Goal: Transaction & Acquisition: Purchase product/service

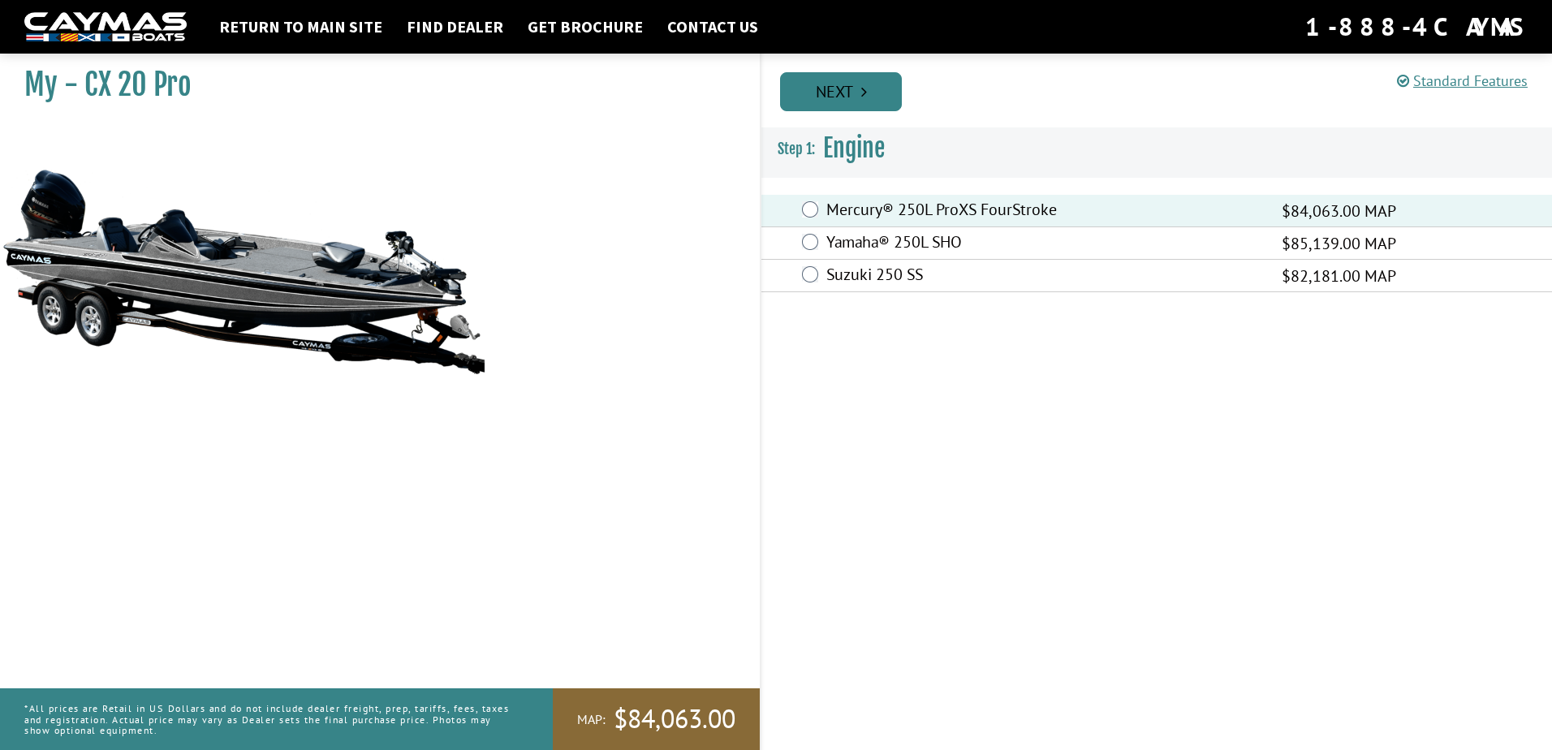
click at [880, 101] on link "Next" at bounding box center [841, 91] width 122 height 39
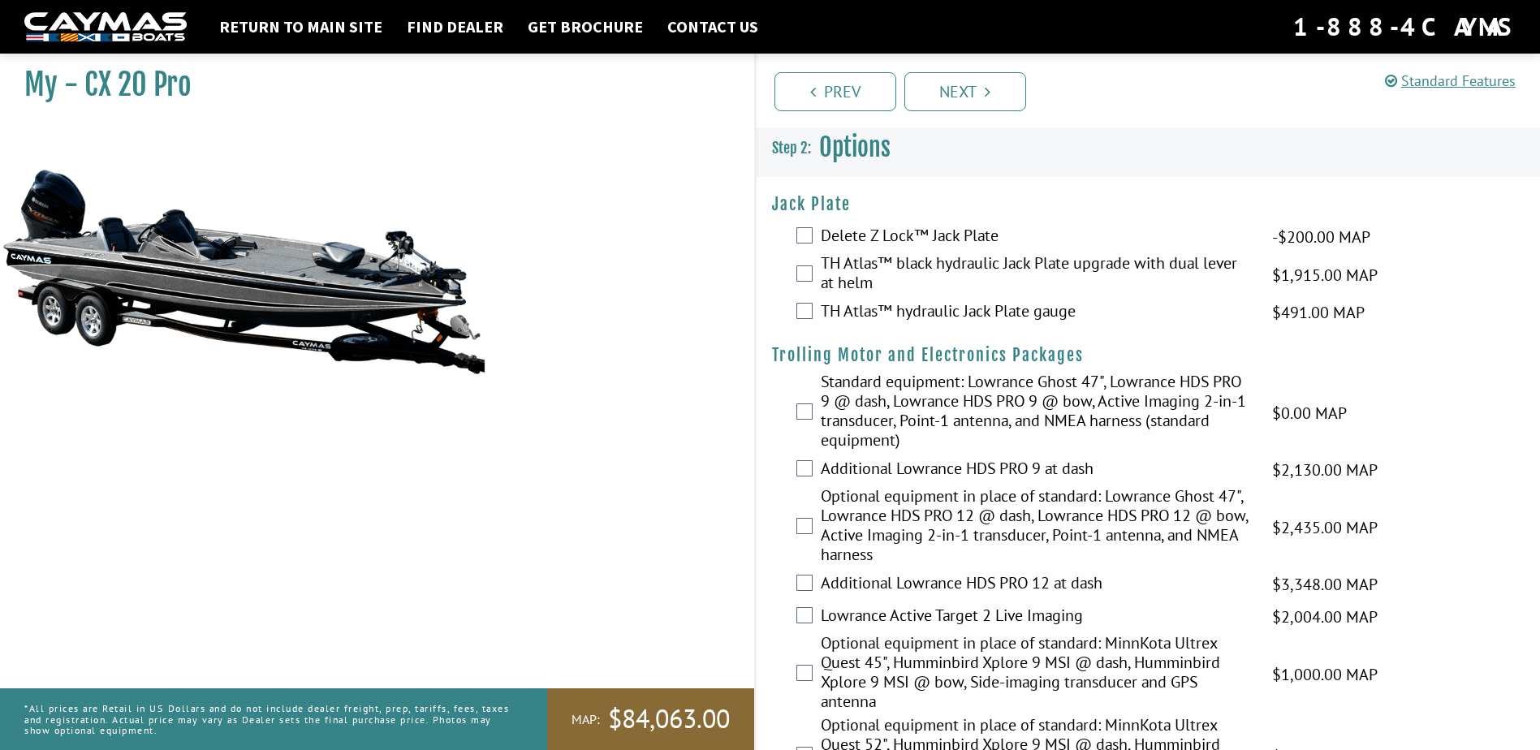
click at [814, 307] on div "TH Atlas™ hydraulic Jack Plate gauge $491.00 MAP $580.00 MSRP" at bounding box center [1148, 312] width 785 height 32
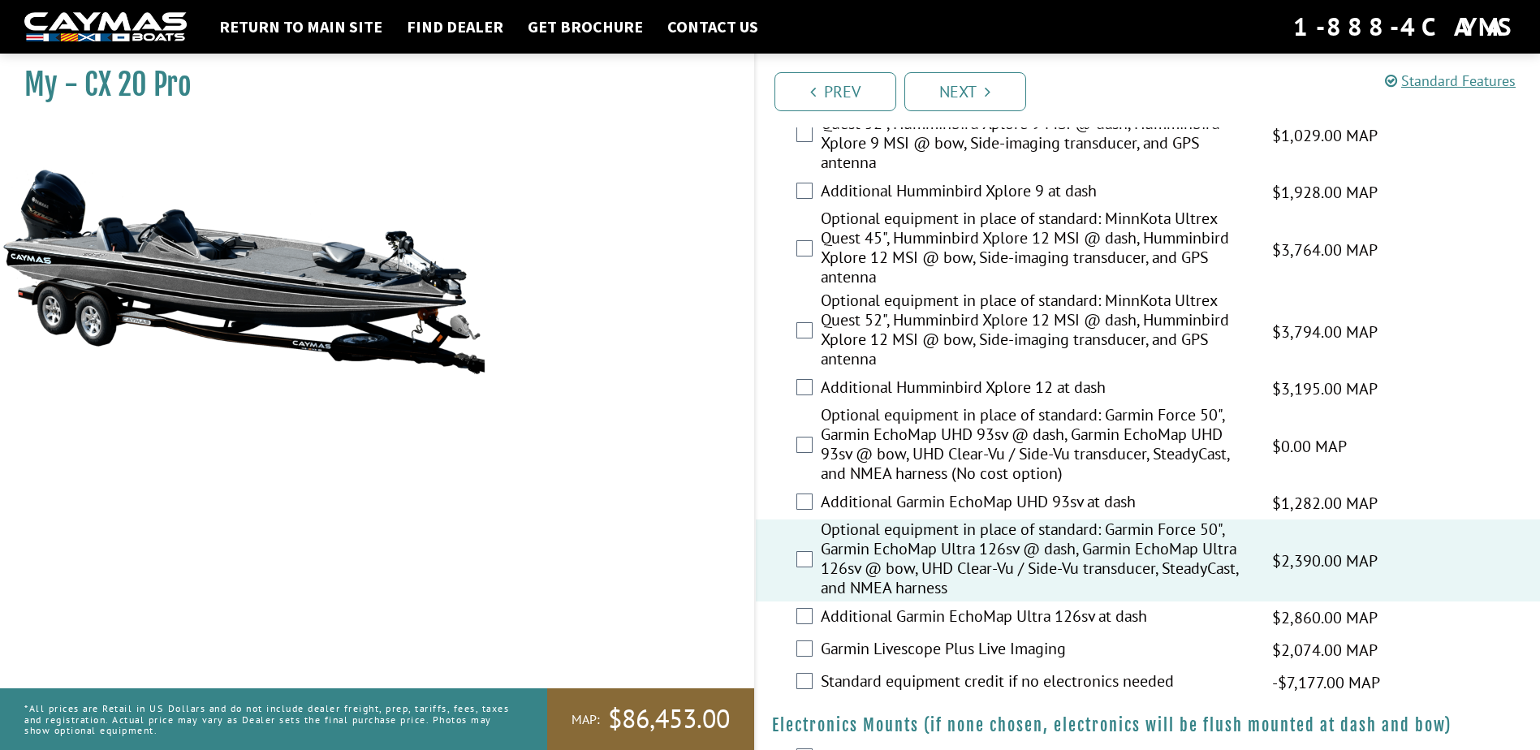
scroll to position [649, 0]
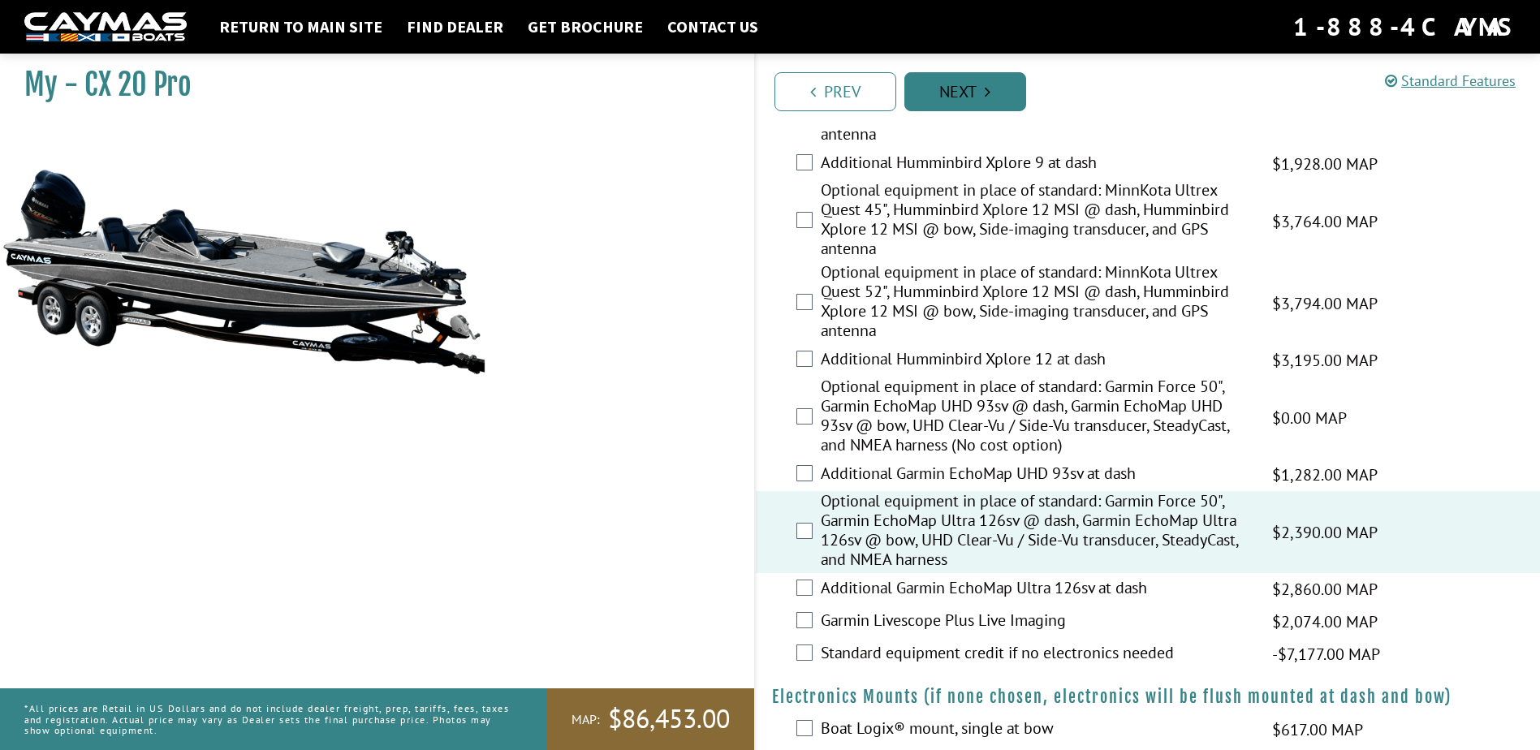
click at [997, 84] on link "Next" at bounding box center [965, 91] width 122 height 39
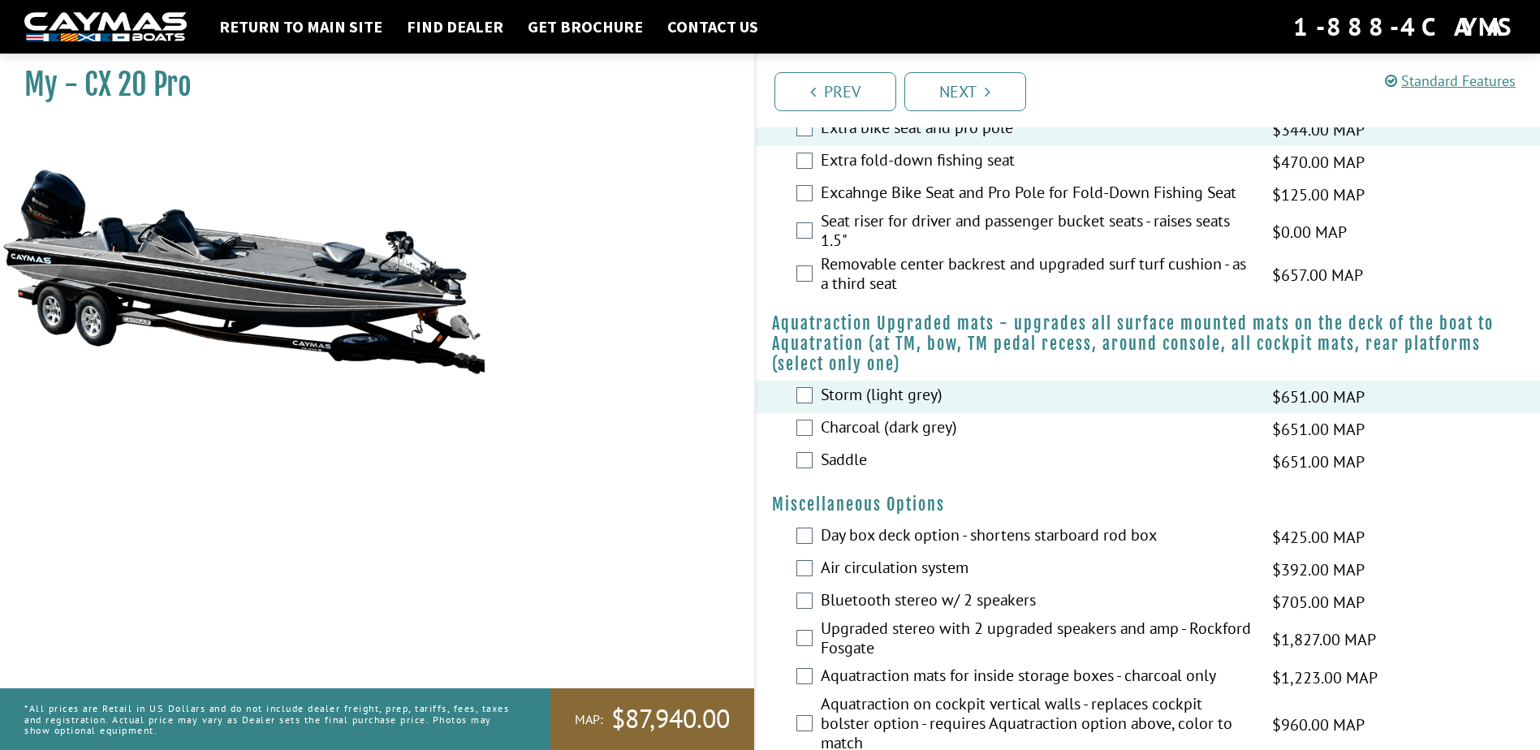
scroll to position [1714, 0]
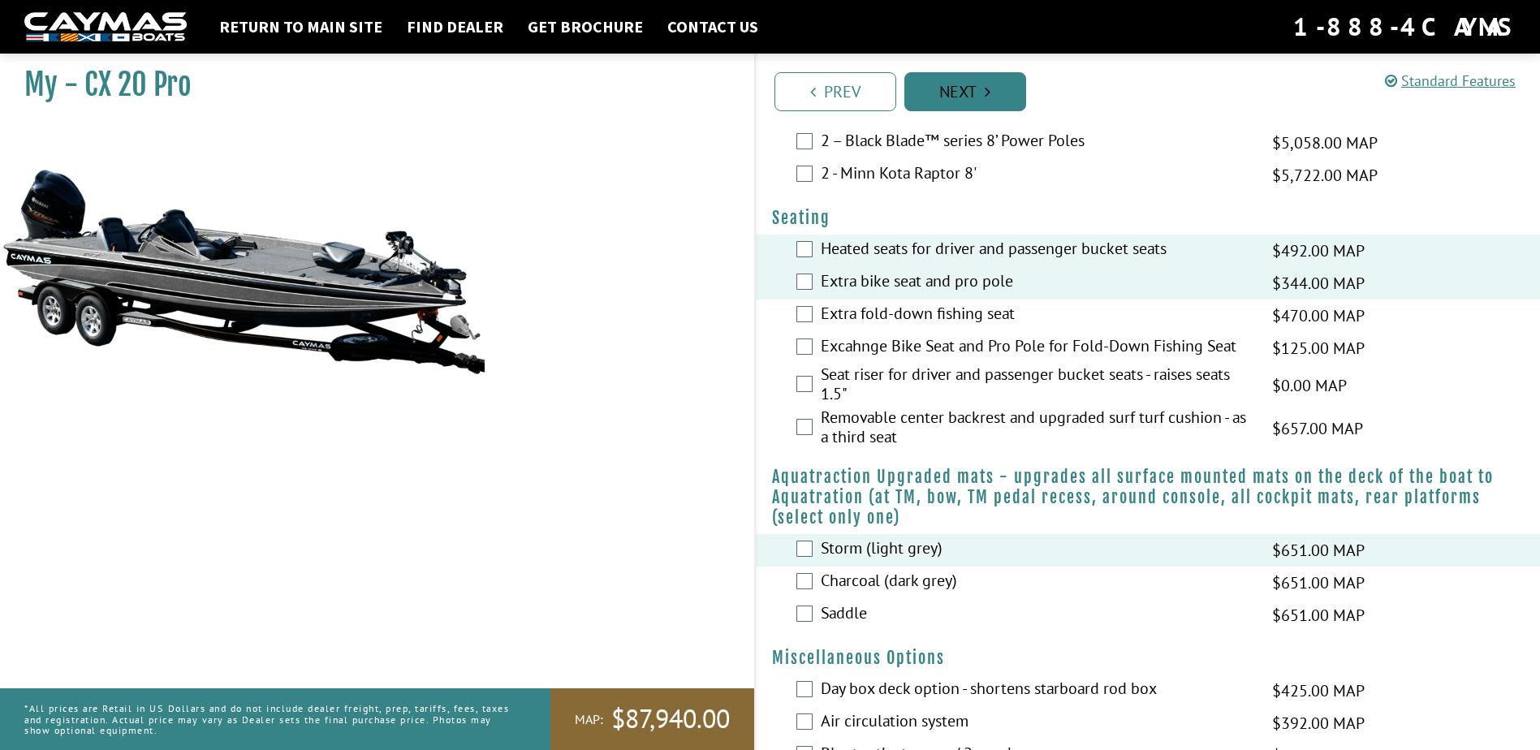
click at [996, 87] on link "Next" at bounding box center [965, 91] width 122 height 39
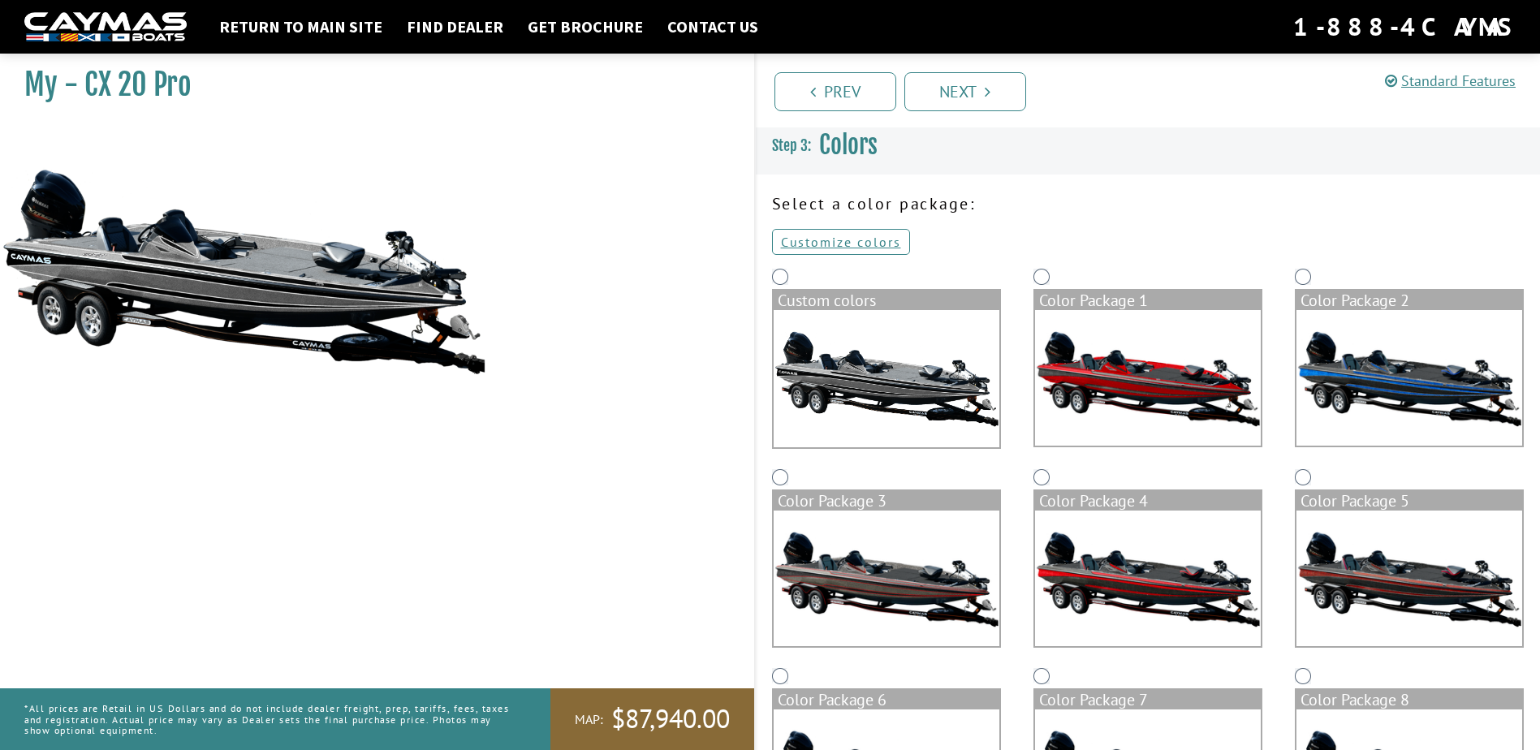
scroll to position [0, 0]
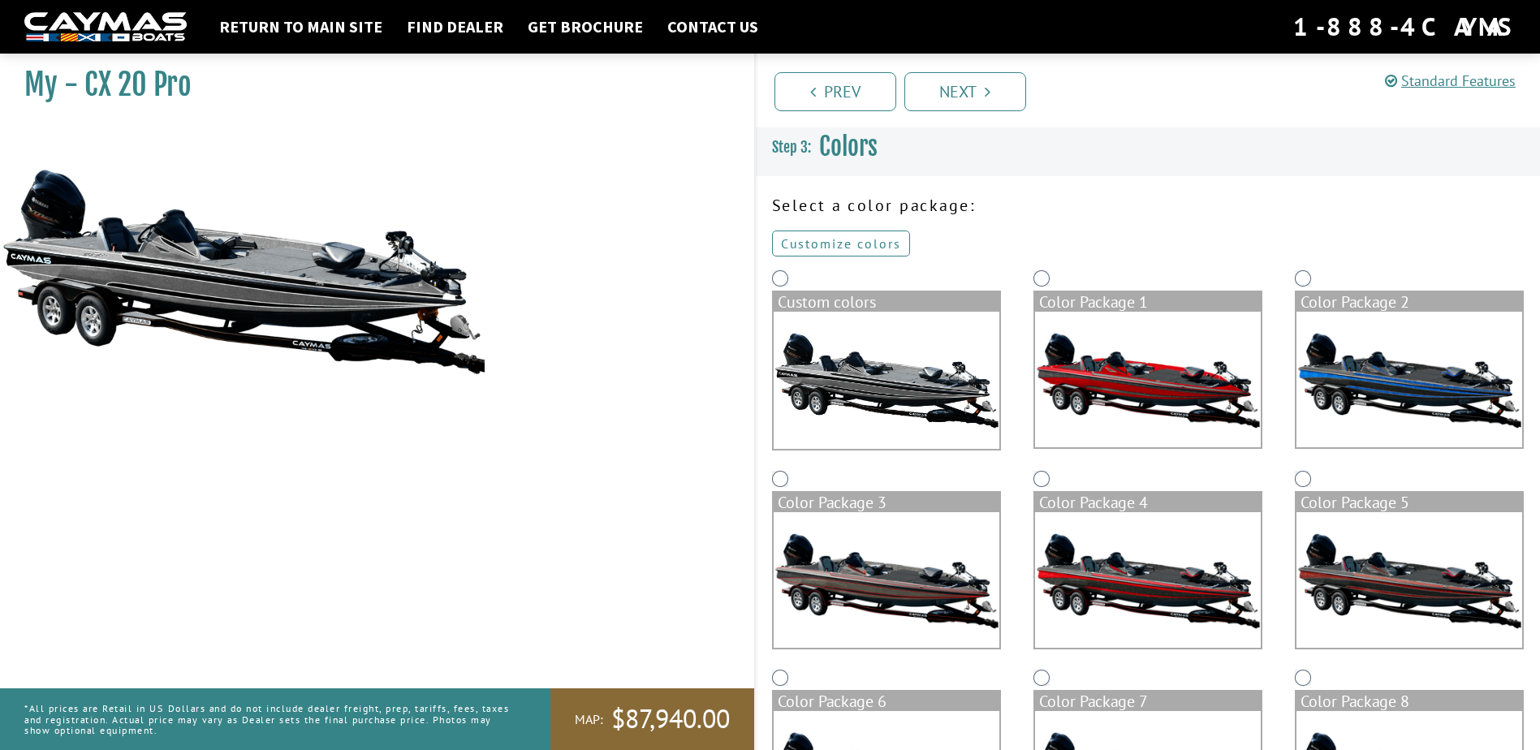
click at [831, 242] on link "Customize colors" at bounding box center [841, 243] width 138 height 26
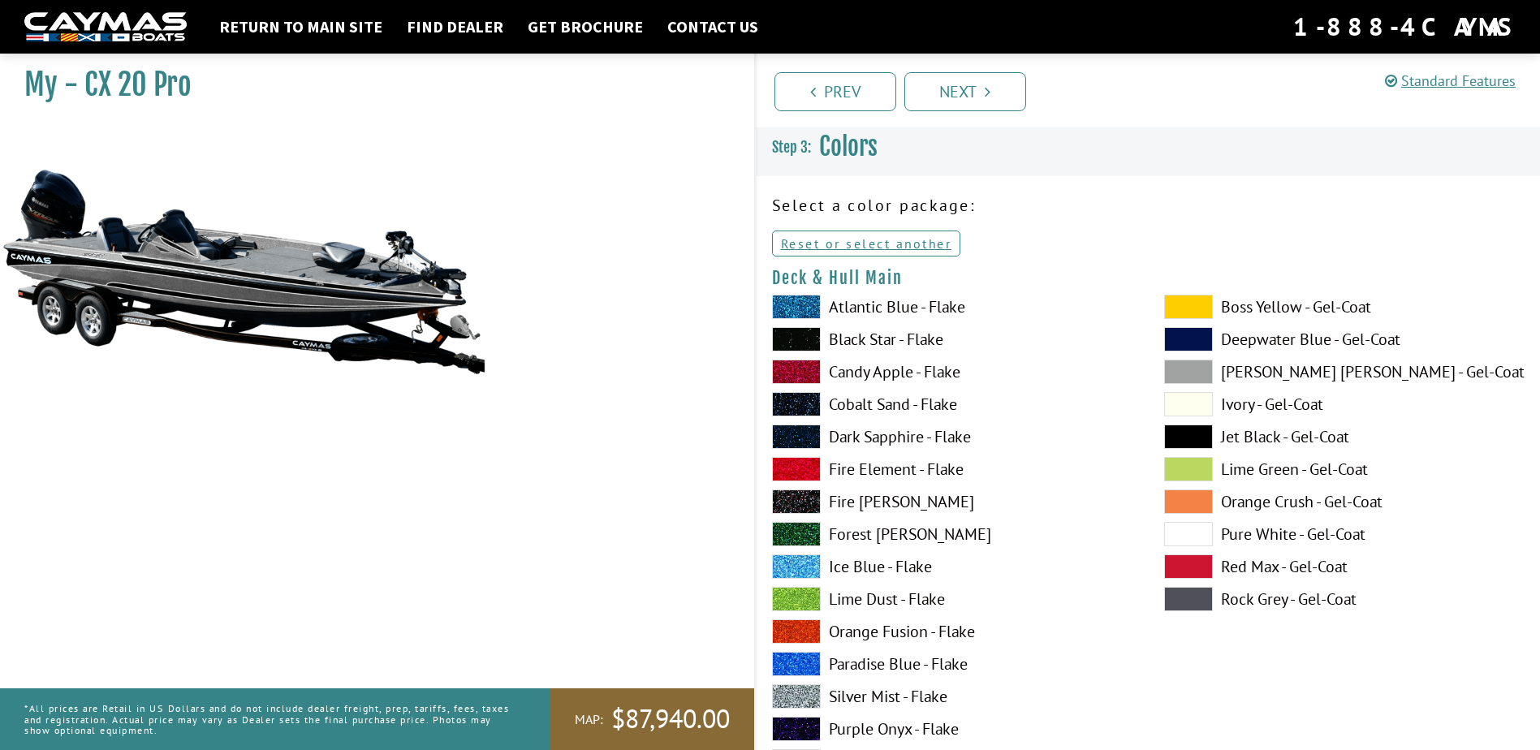
click at [1239, 376] on label "[PERSON_NAME] [PERSON_NAME] - Gel-Coat" at bounding box center [1344, 372] width 360 height 24
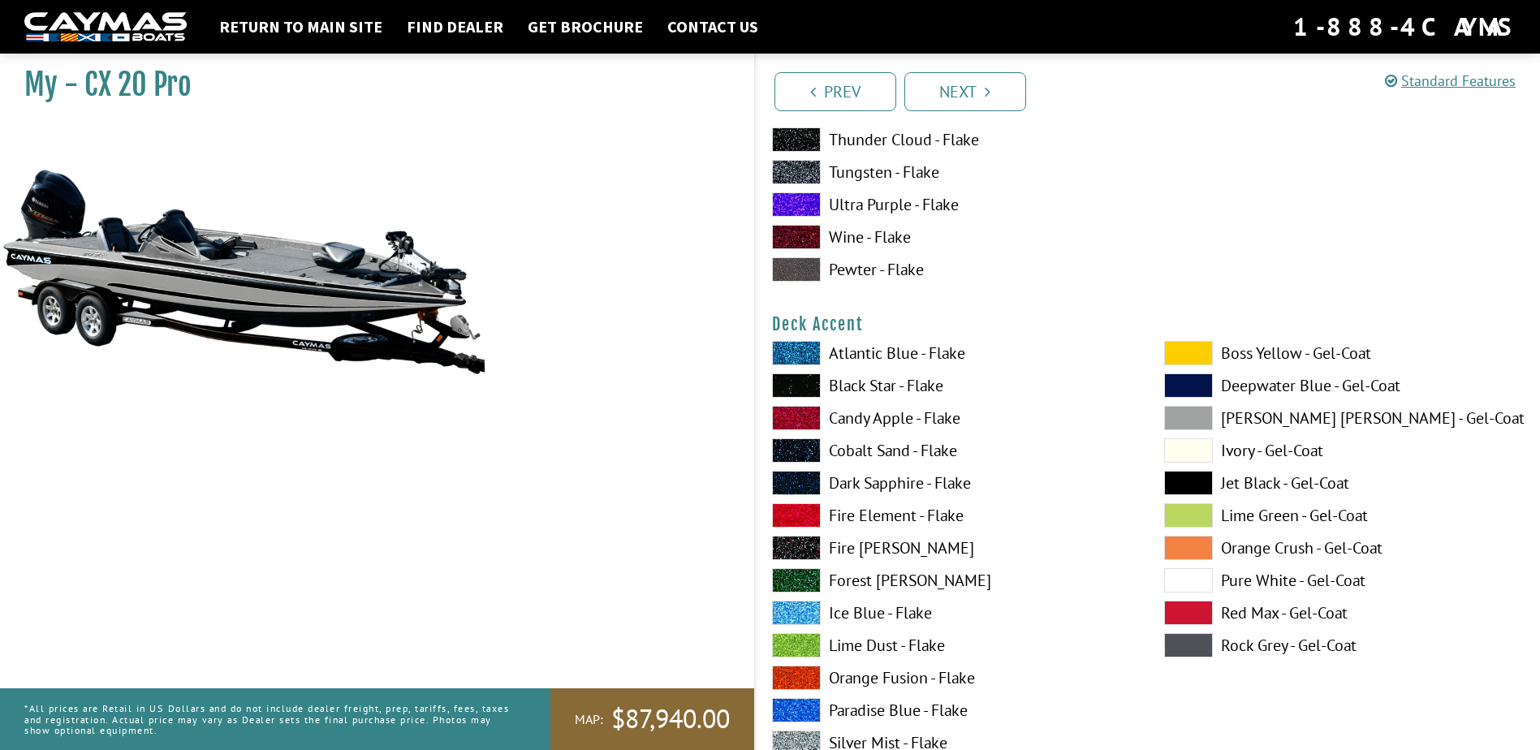
scroll to position [730, 0]
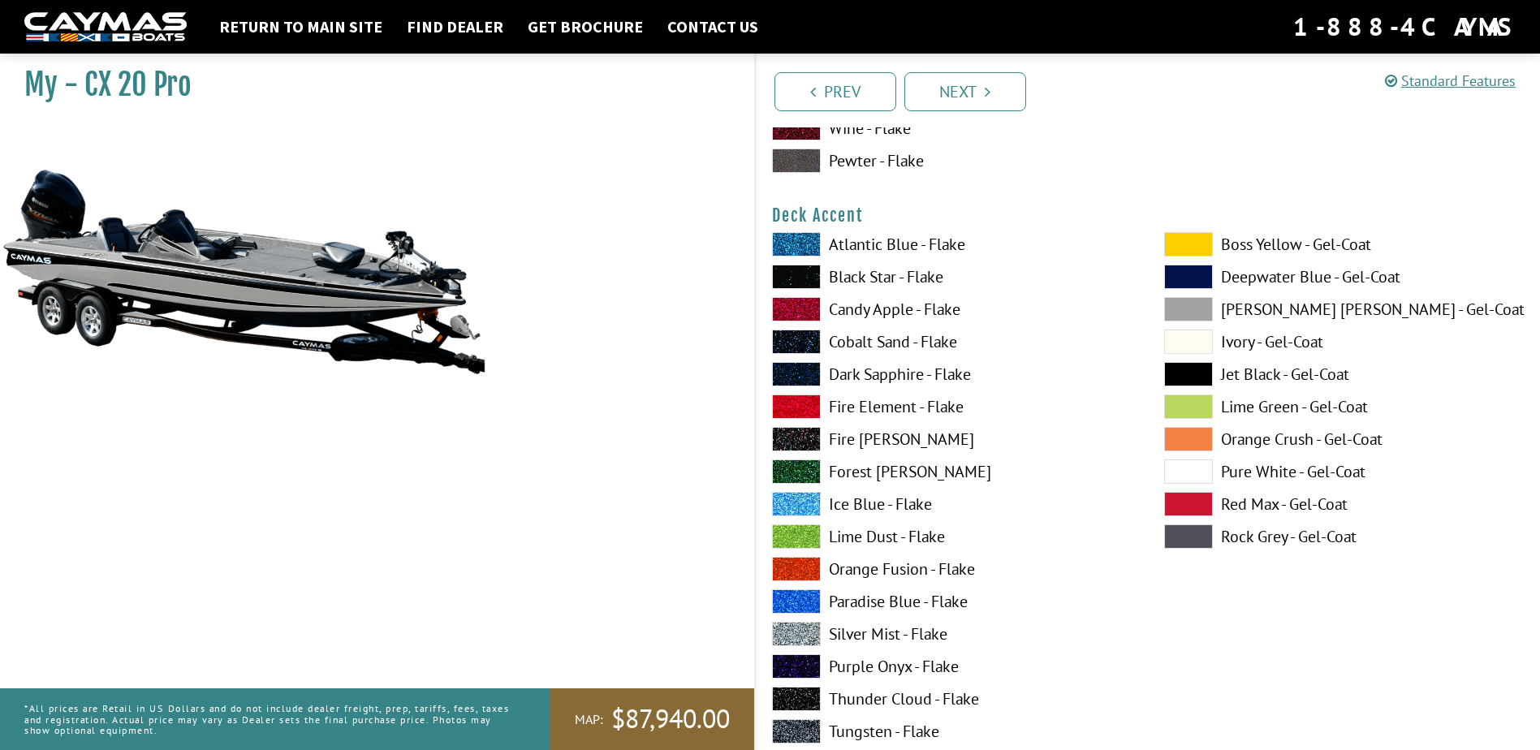
click at [884, 569] on label "Orange Fusion - Flake" at bounding box center [952, 569] width 360 height 24
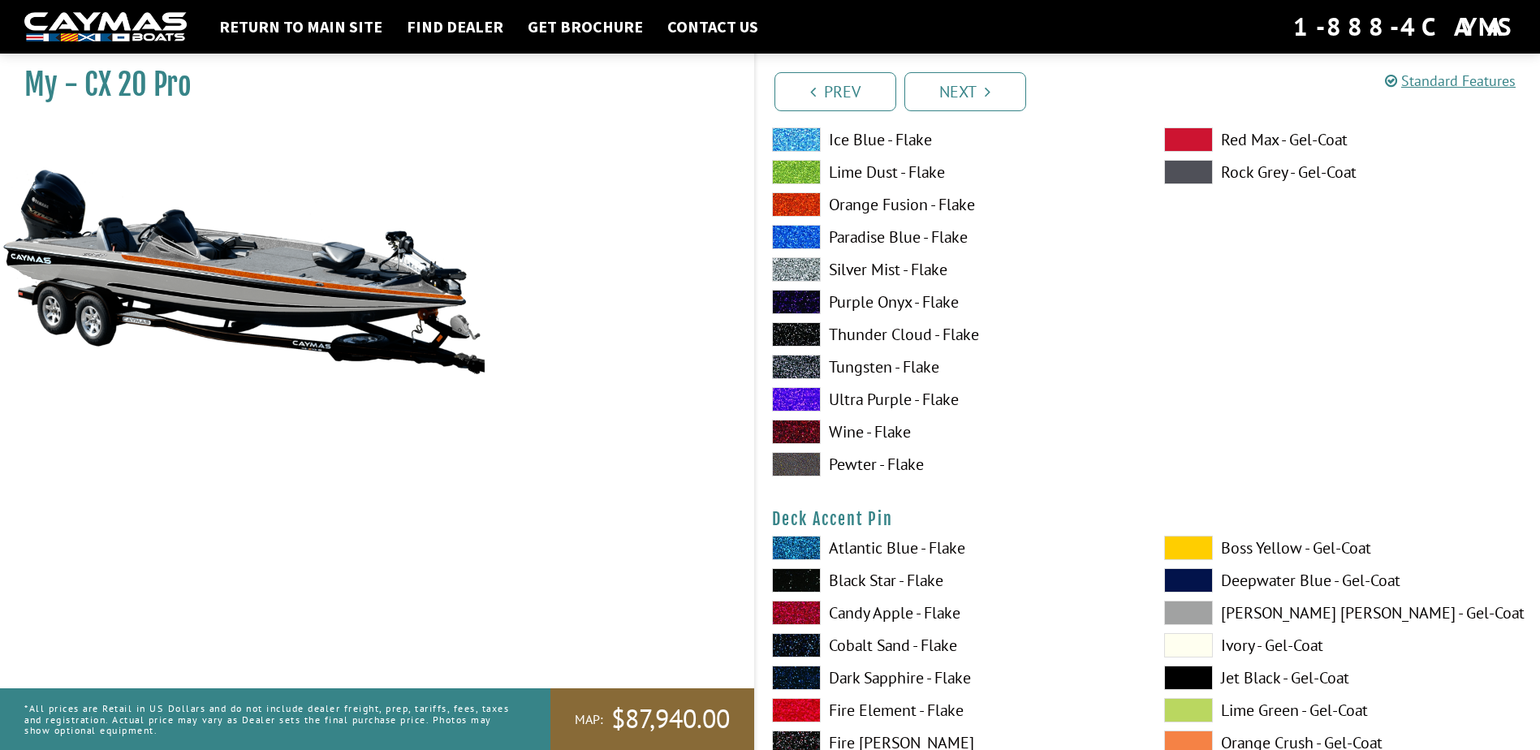
scroll to position [1217, 0]
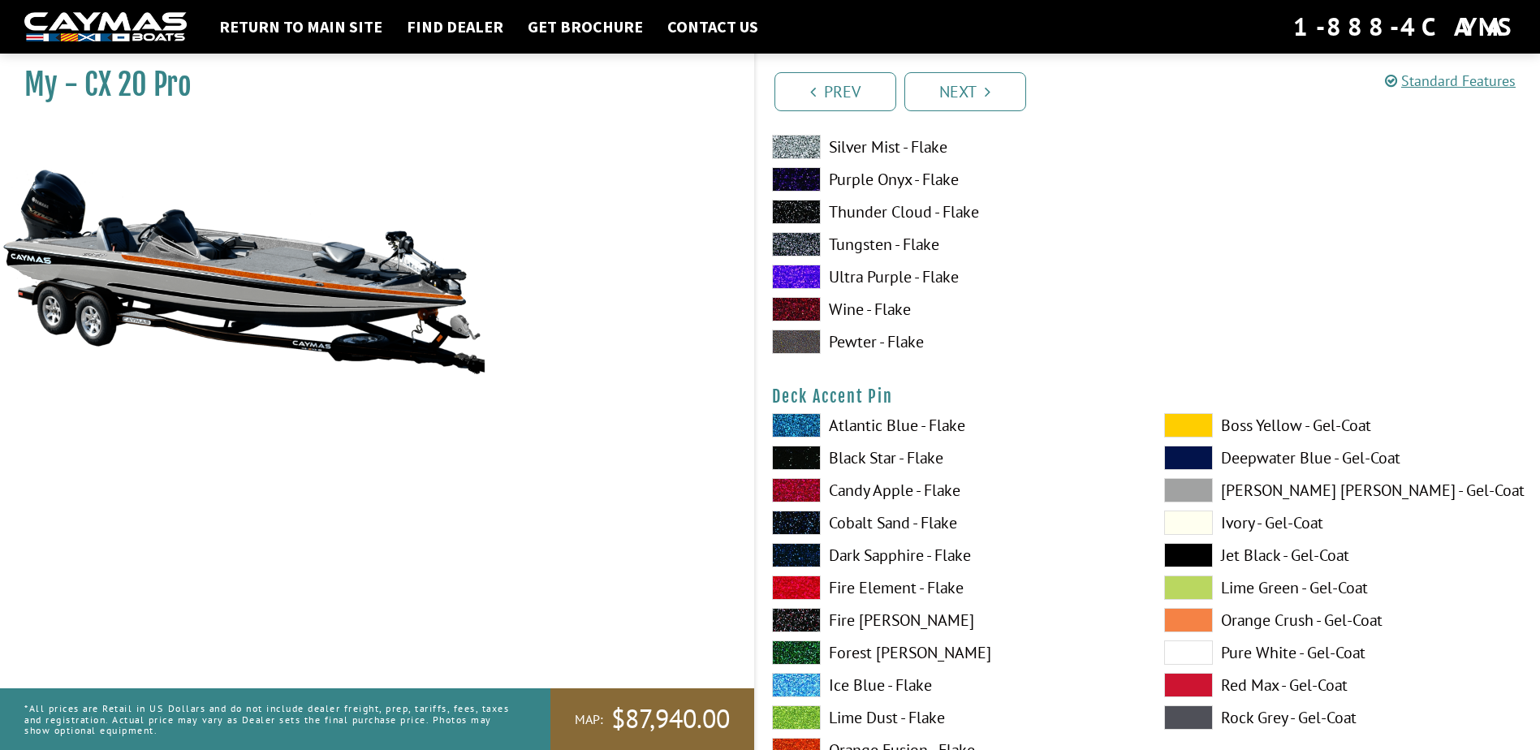
click at [915, 449] on label "Black Star - Flake" at bounding box center [952, 458] width 360 height 24
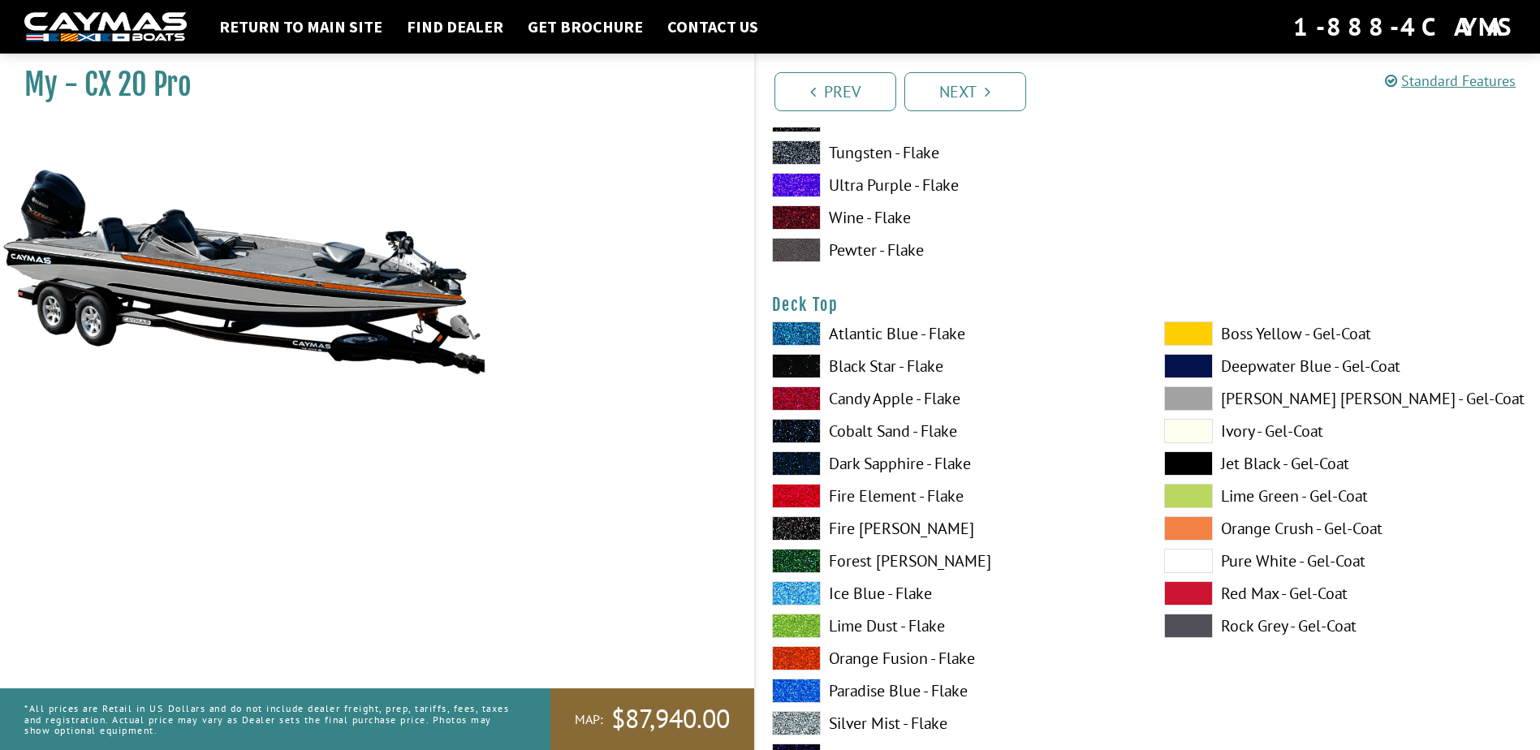
scroll to position [2029, 0]
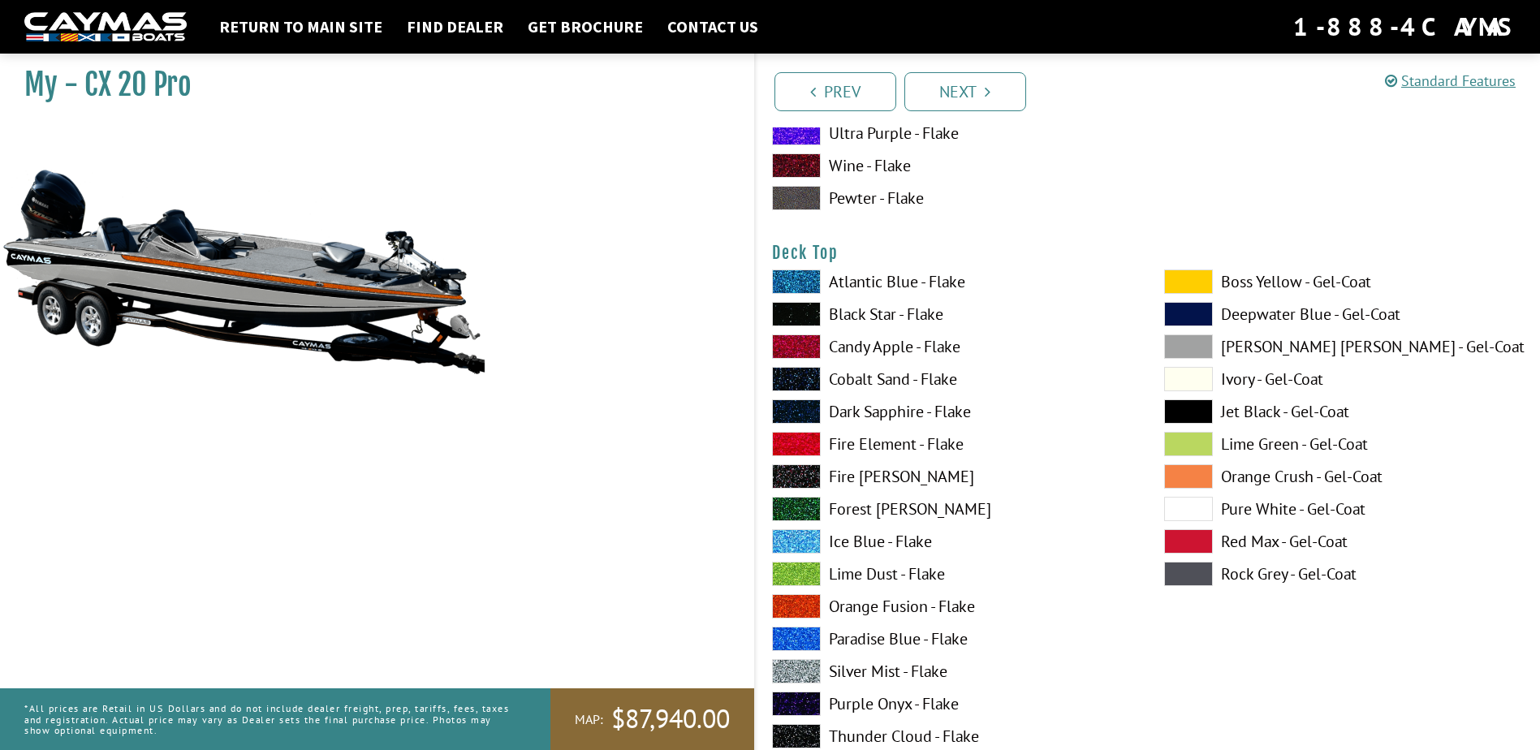
click at [1242, 510] on label "Pure White - Gel-Coat" at bounding box center [1344, 509] width 360 height 24
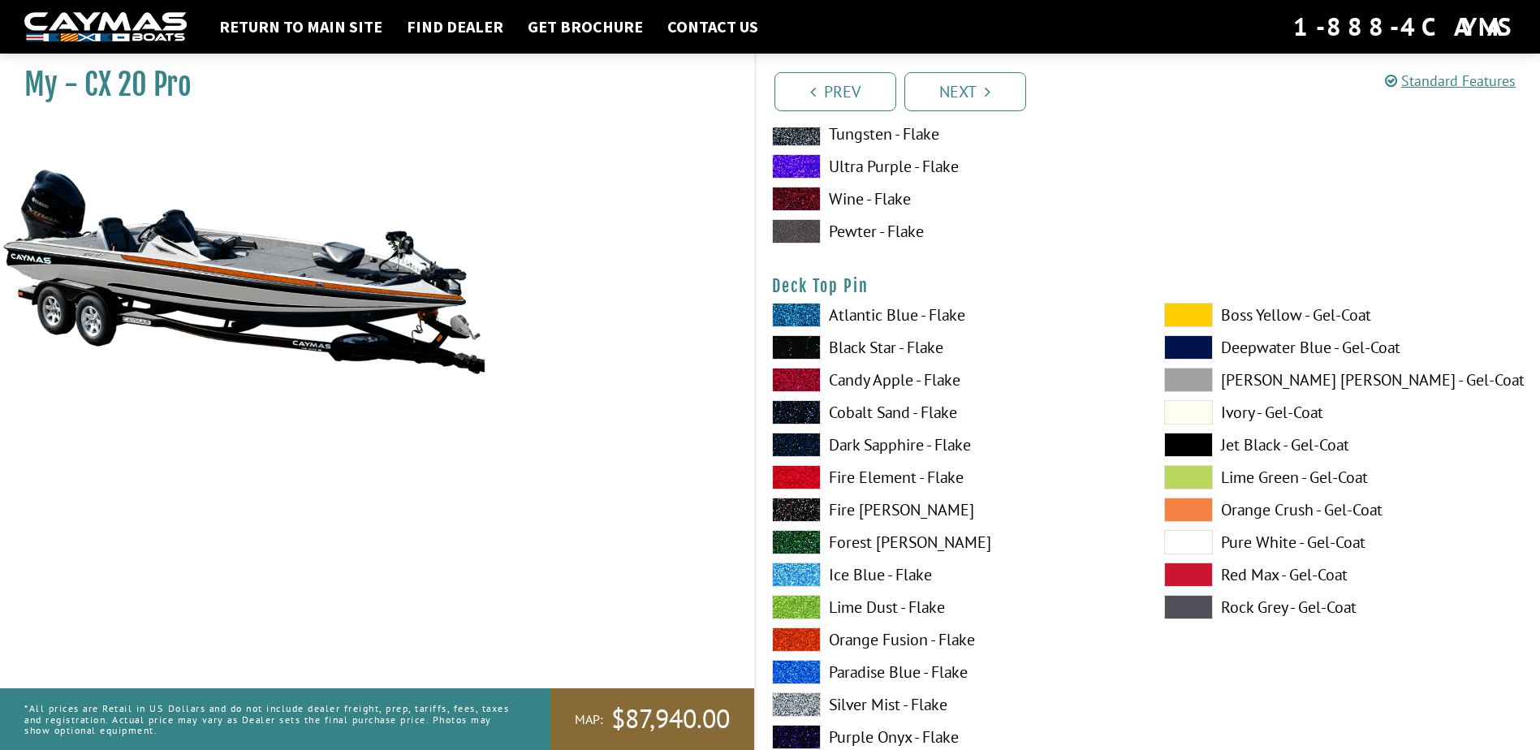
scroll to position [2678, 0]
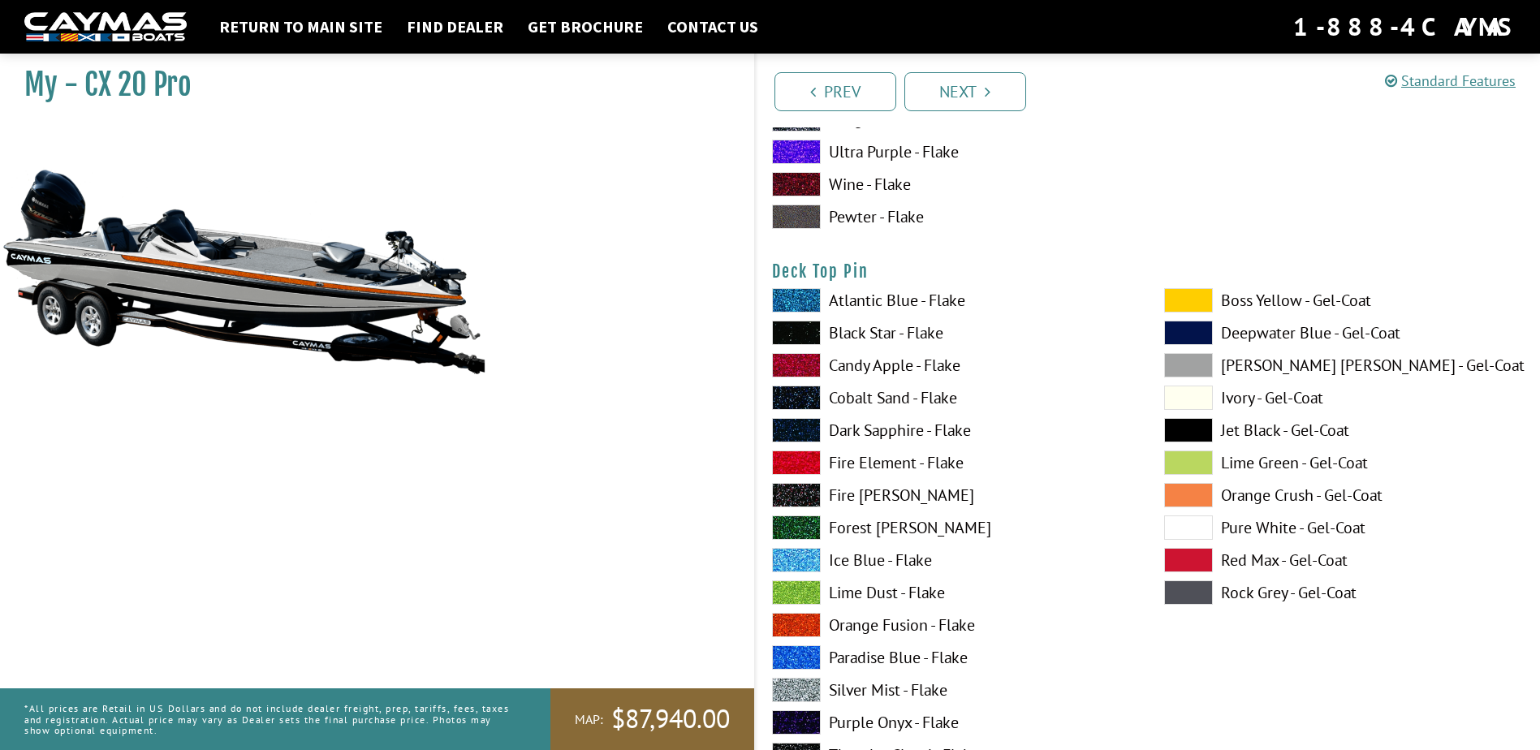
click at [925, 625] on label "Orange Fusion - Flake" at bounding box center [952, 625] width 360 height 24
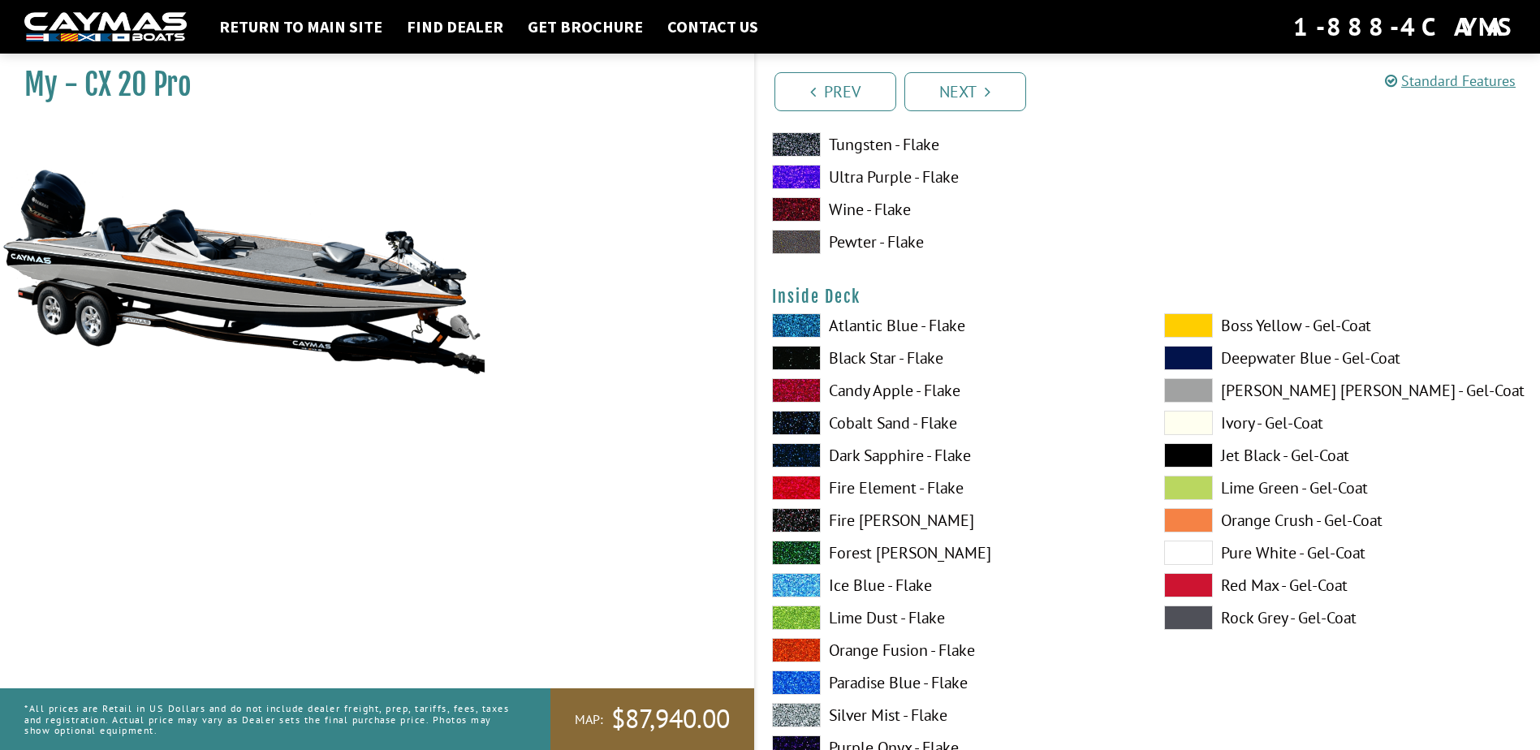
scroll to position [3327, 0]
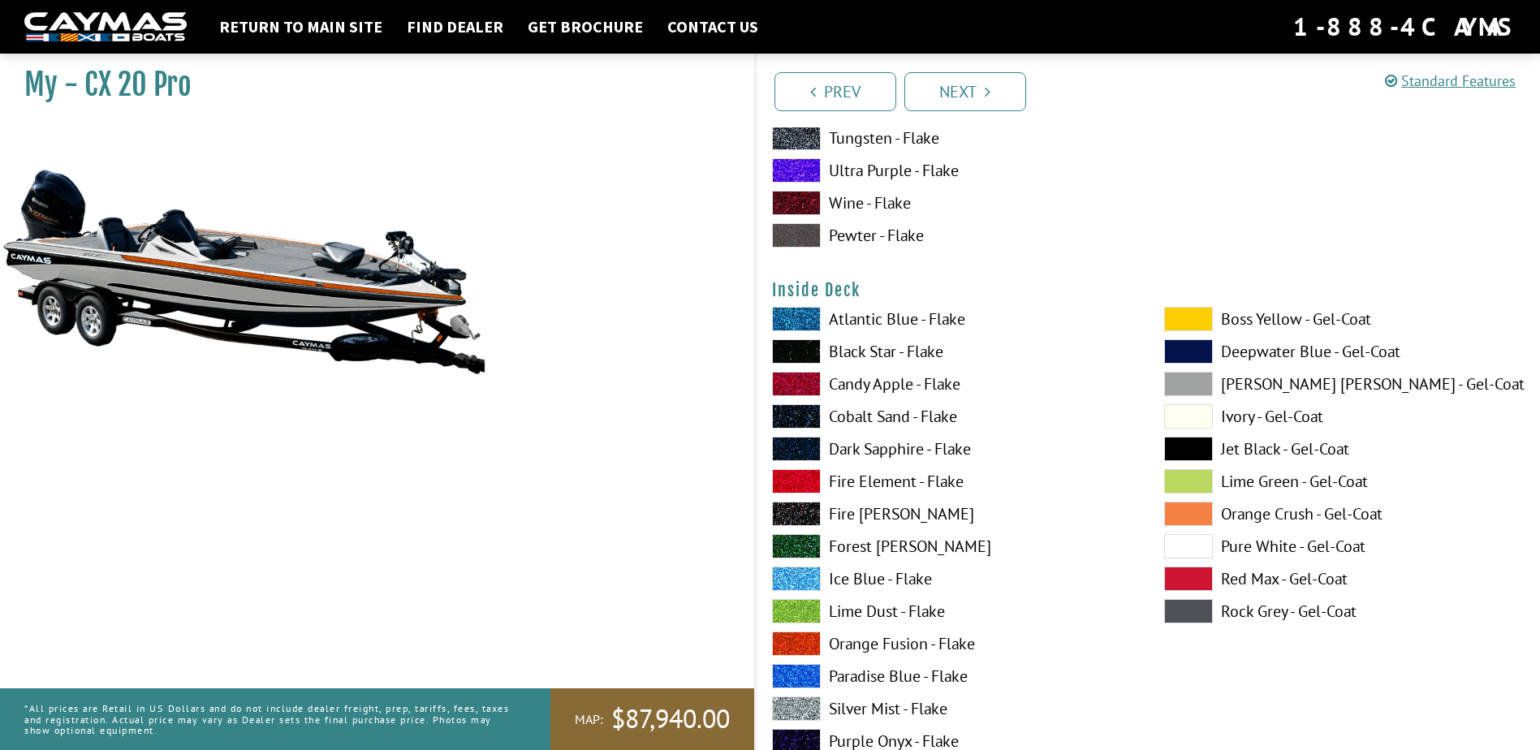
click at [1238, 544] on label "Pure White - Gel-Coat" at bounding box center [1344, 546] width 360 height 24
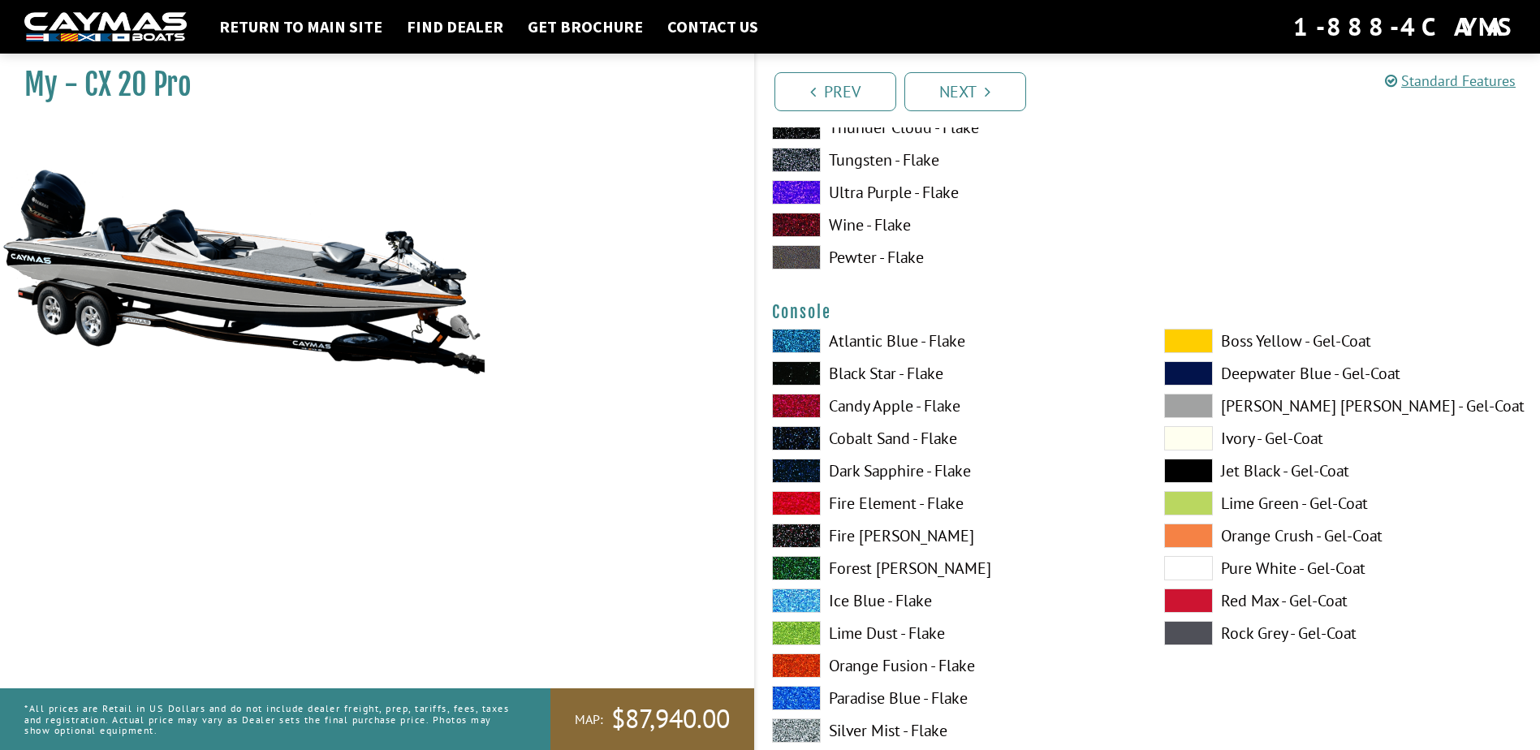
scroll to position [3977, 0]
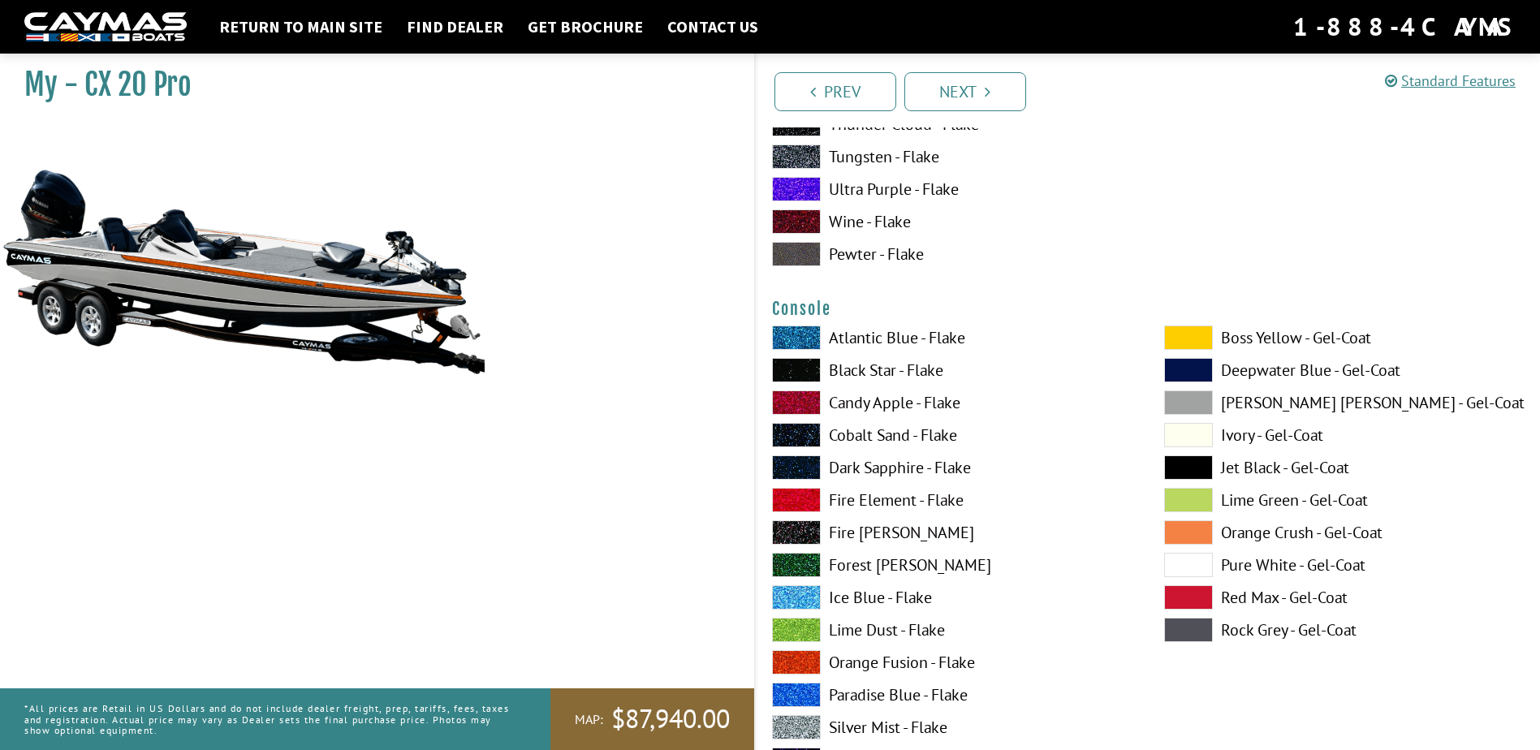
click at [885, 661] on label "Orange Fusion - Flake" at bounding box center [952, 662] width 360 height 24
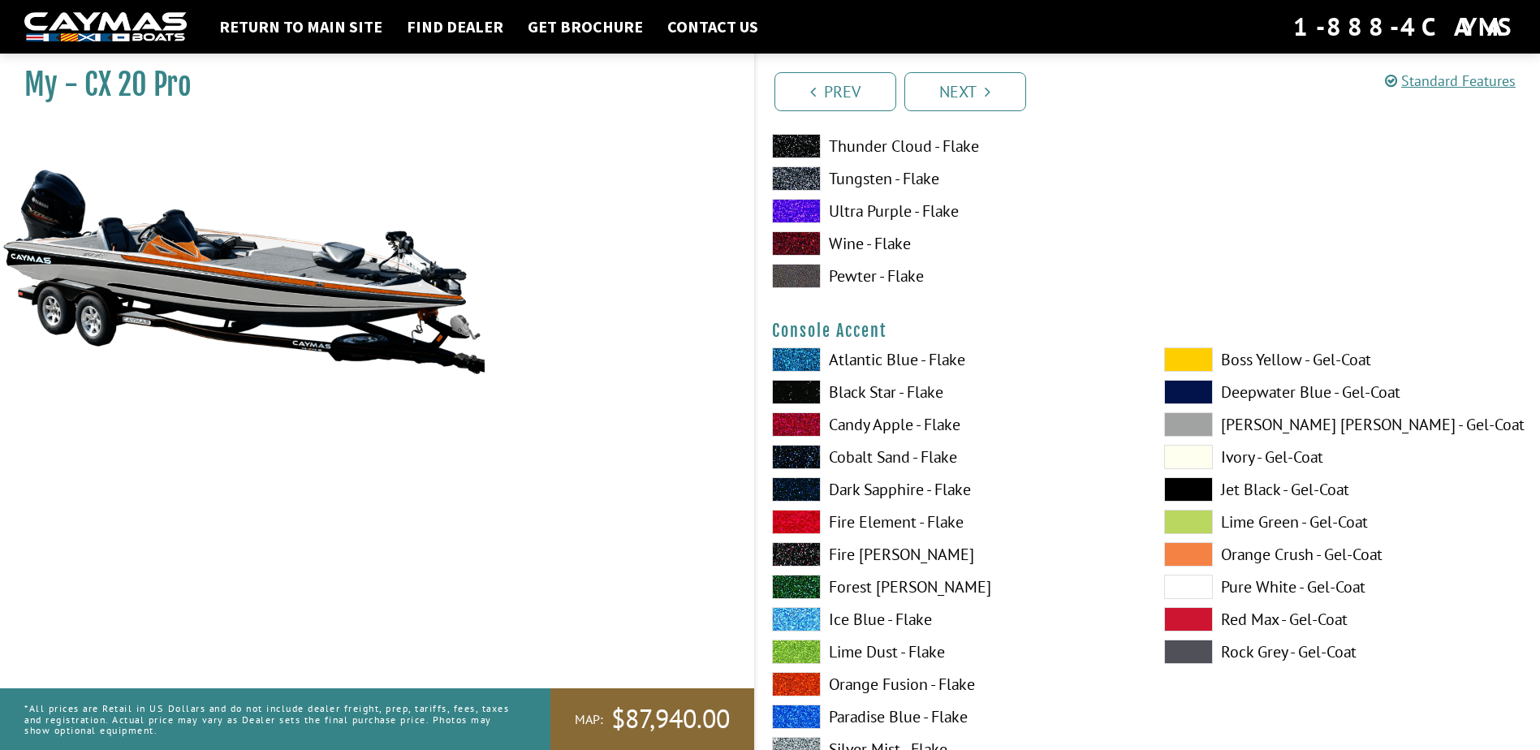
scroll to position [4626, 0]
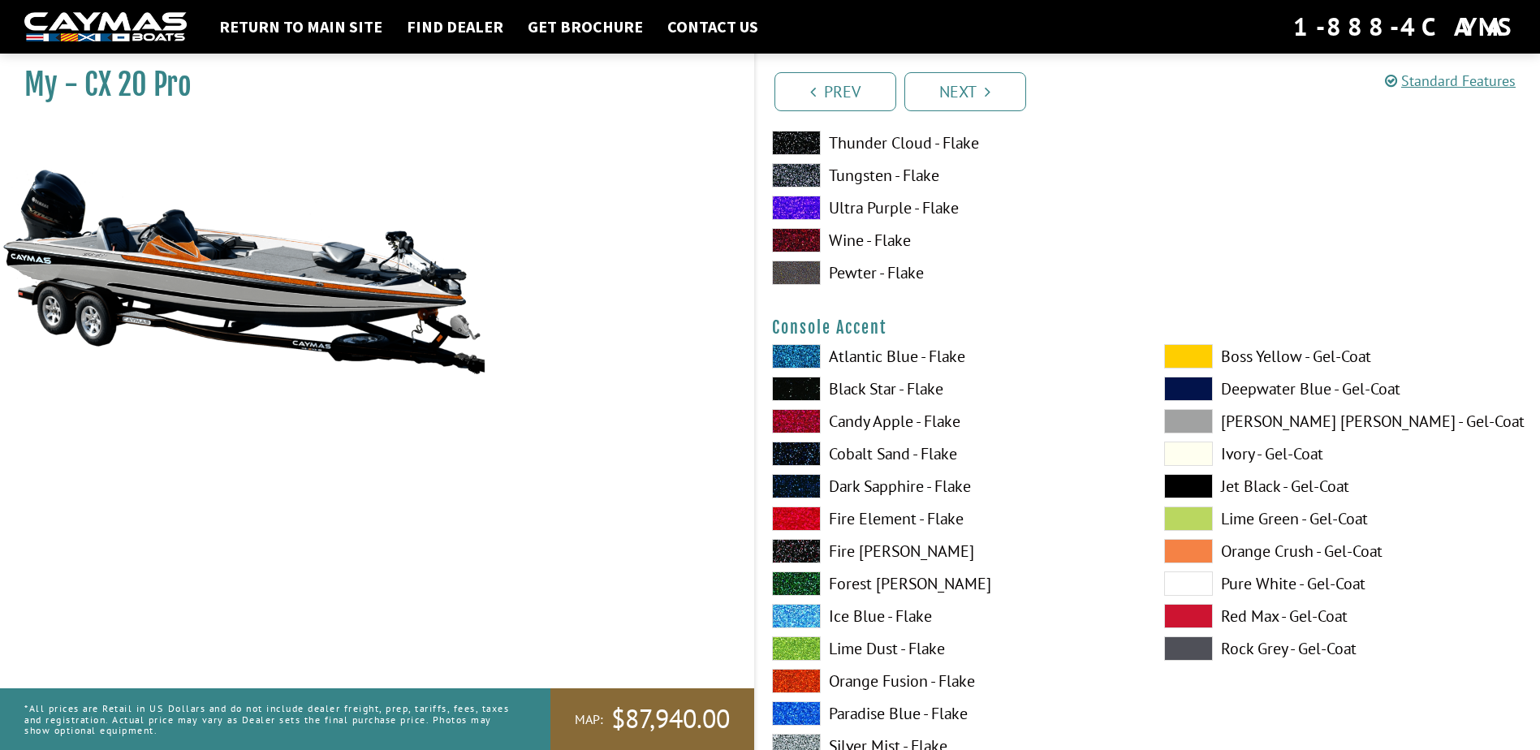
click at [1269, 417] on label "[PERSON_NAME] [PERSON_NAME] - Gel-Coat" at bounding box center [1344, 421] width 360 height 24
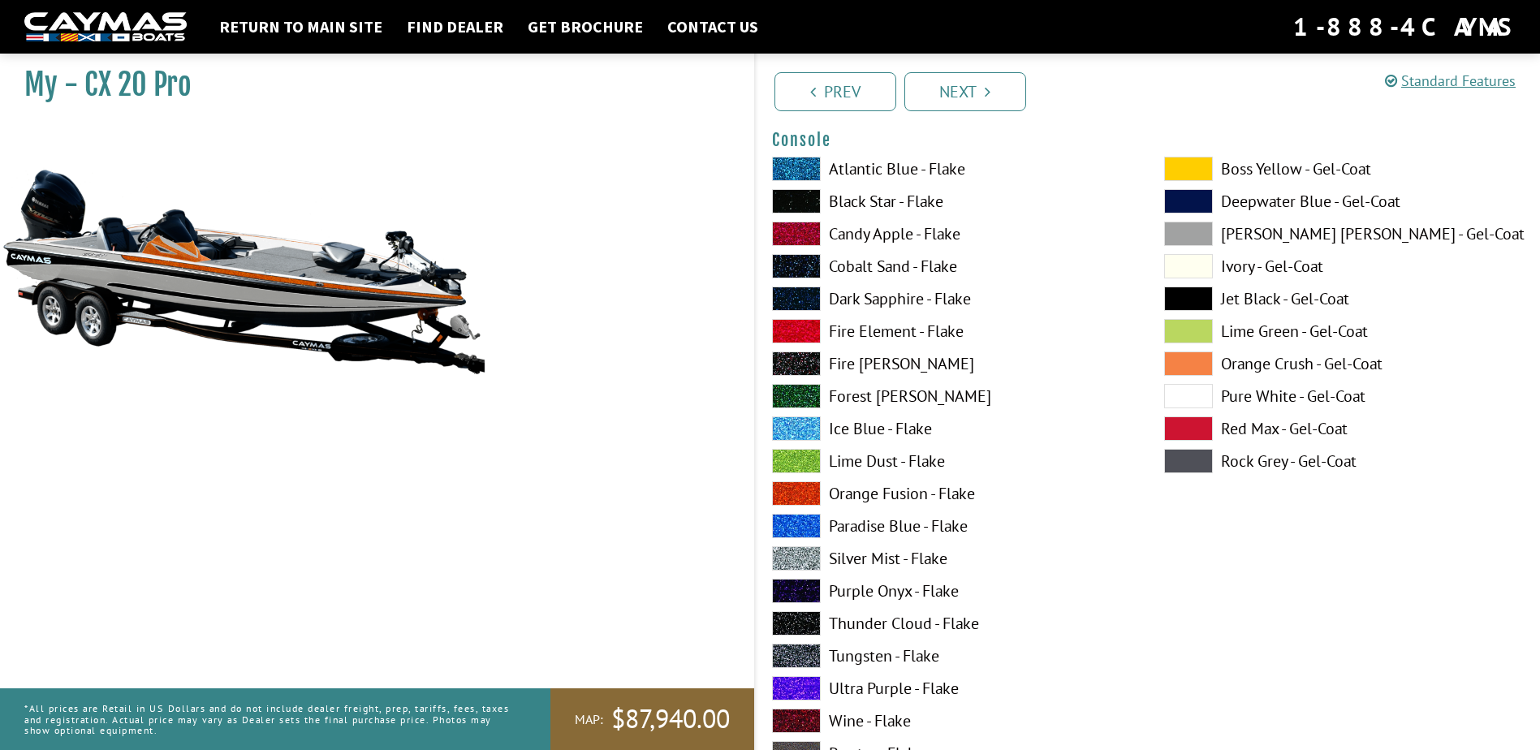
scroll to position [4139, 0]
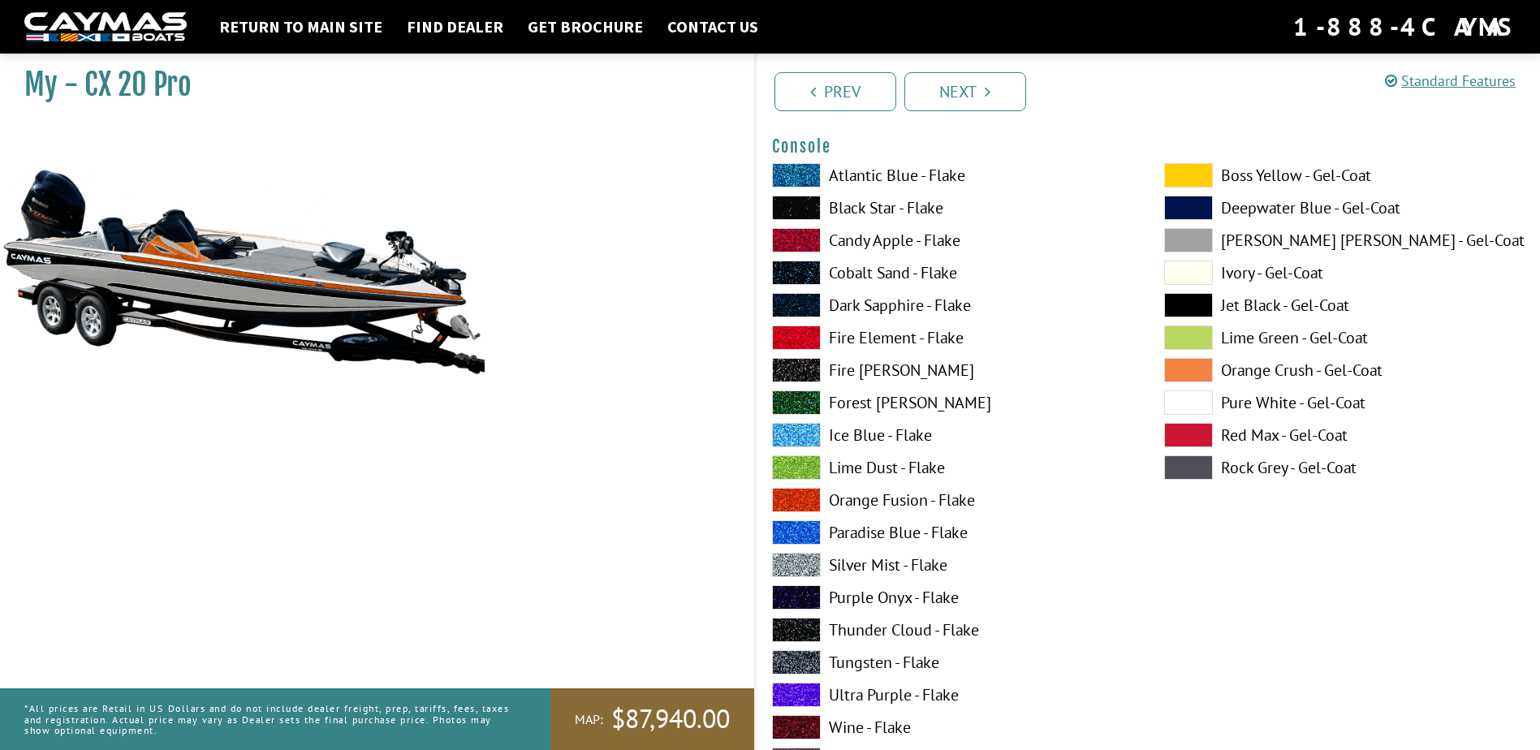
click at [1235, 239] on label "[PERSON_NAME] [PERSON_NAME] - Gel-Coat" at bounding box center [1344, 240] width 360 height 24
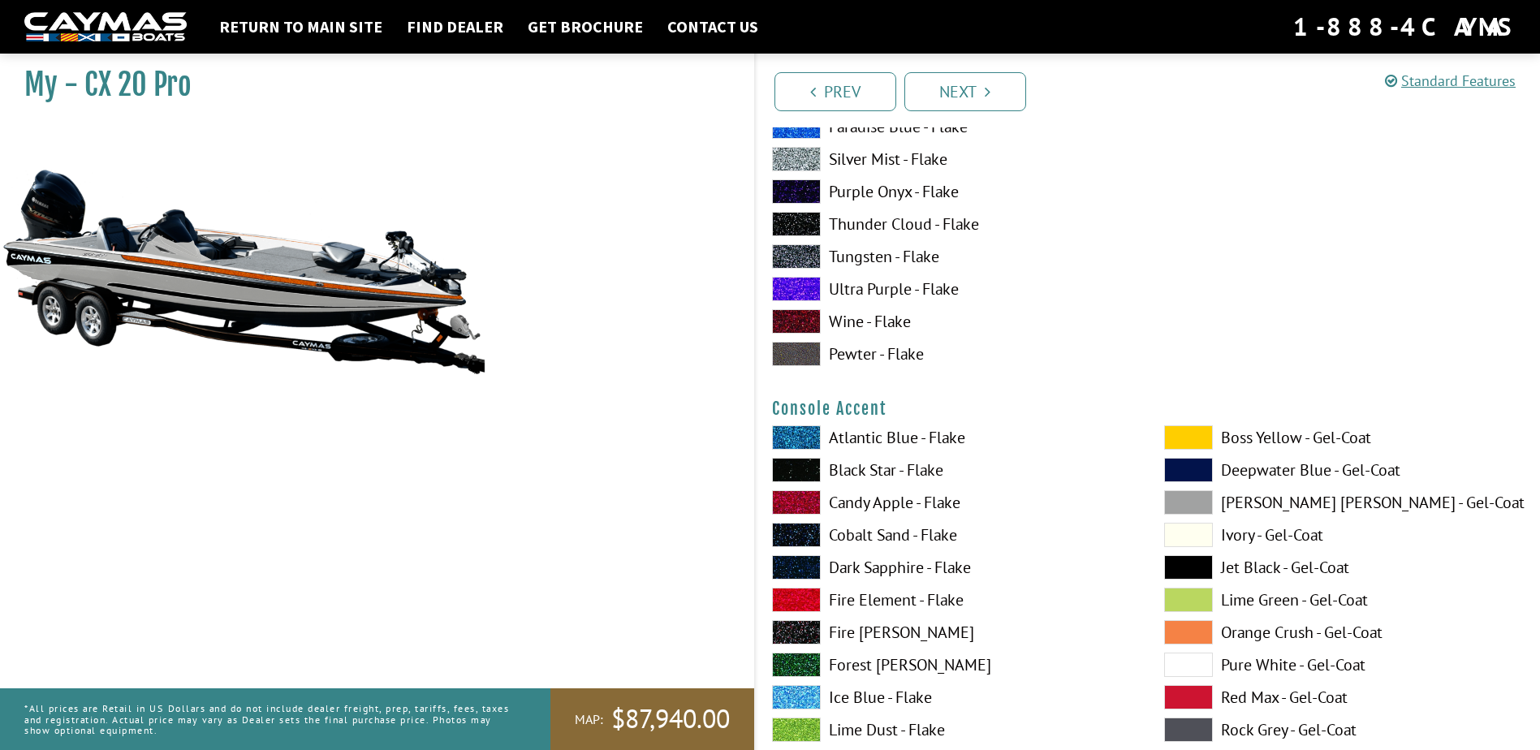
scroll to position [4788, 0]
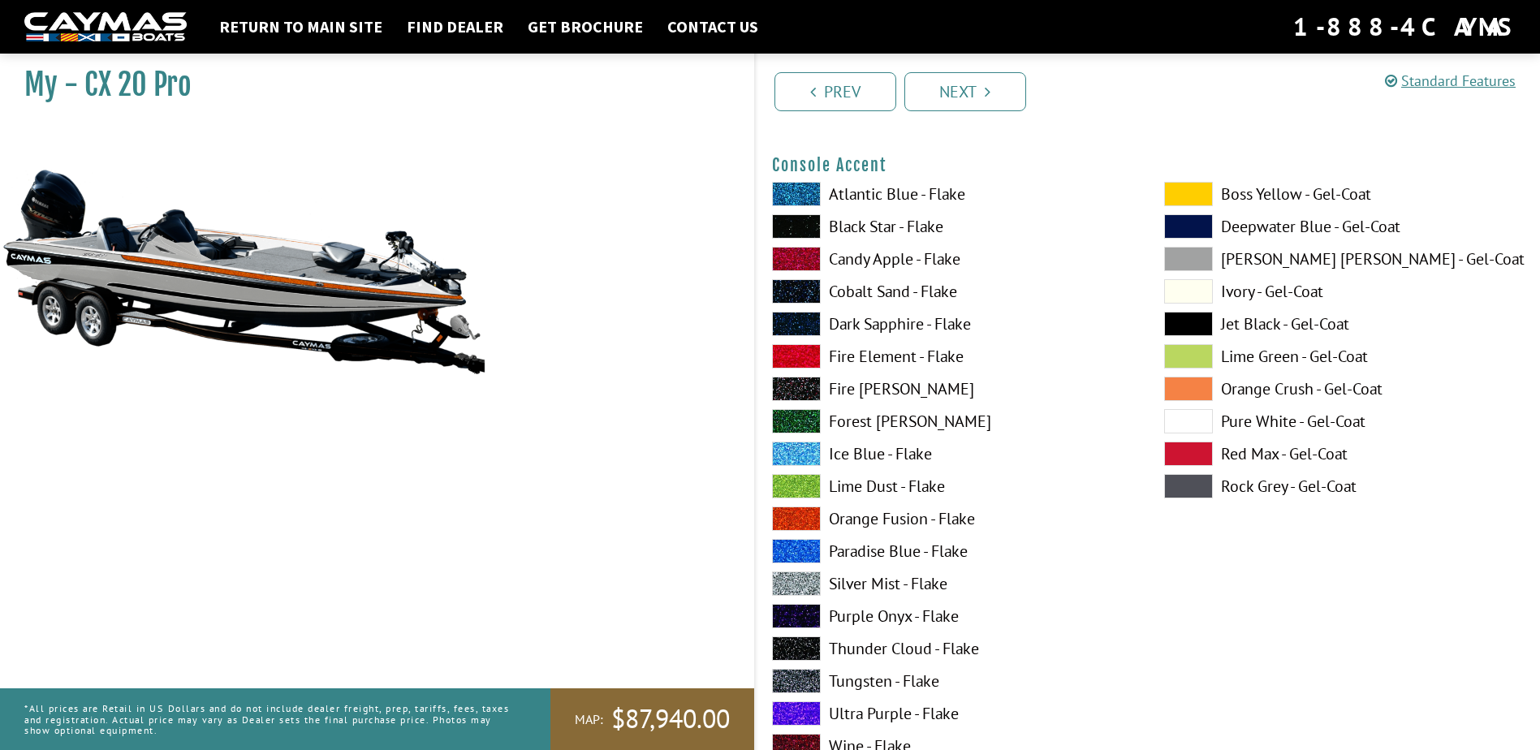
click at [911, 516] on label "Orange Fusion - Flake" at bounding box center [952, 518] width 360 height 24
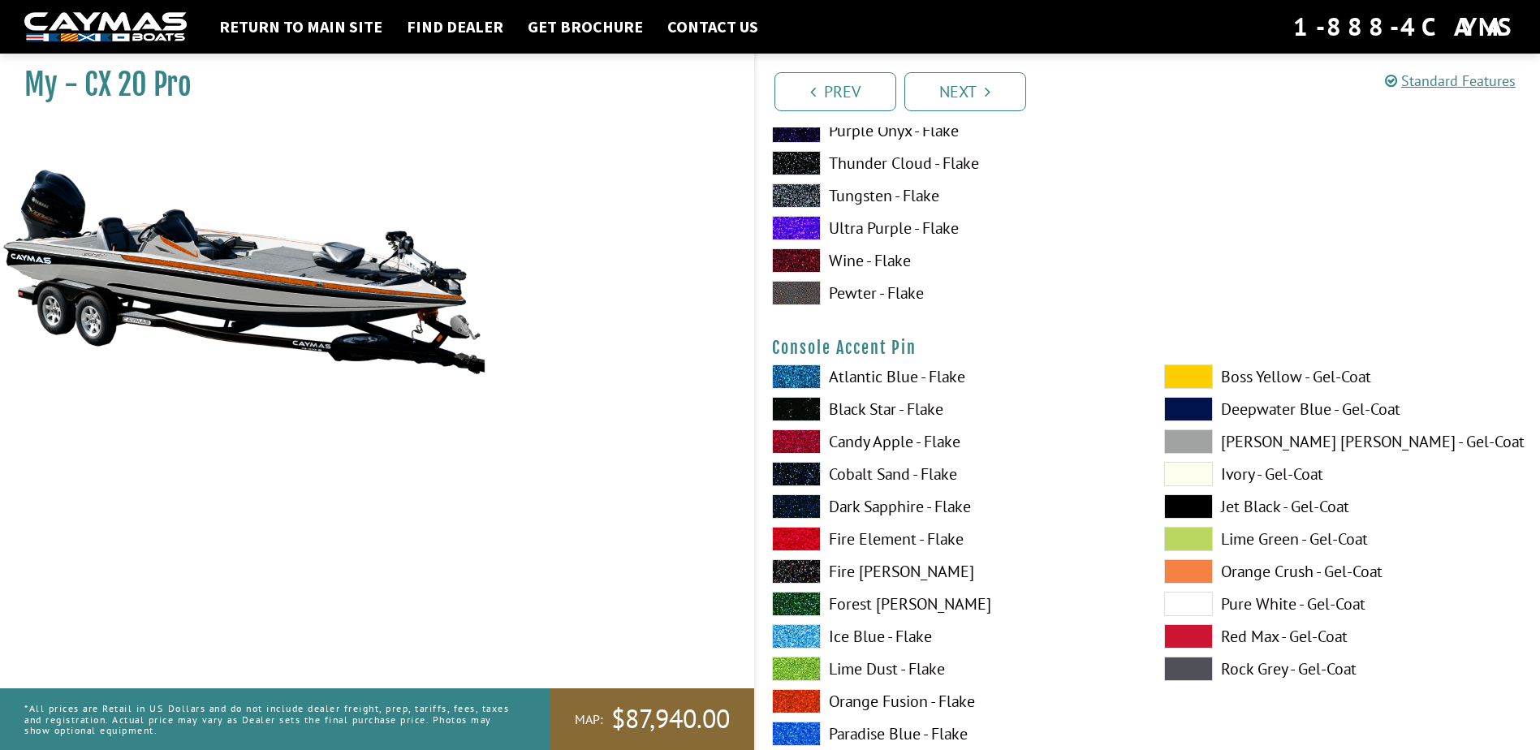
scroll to position [5275, 0]
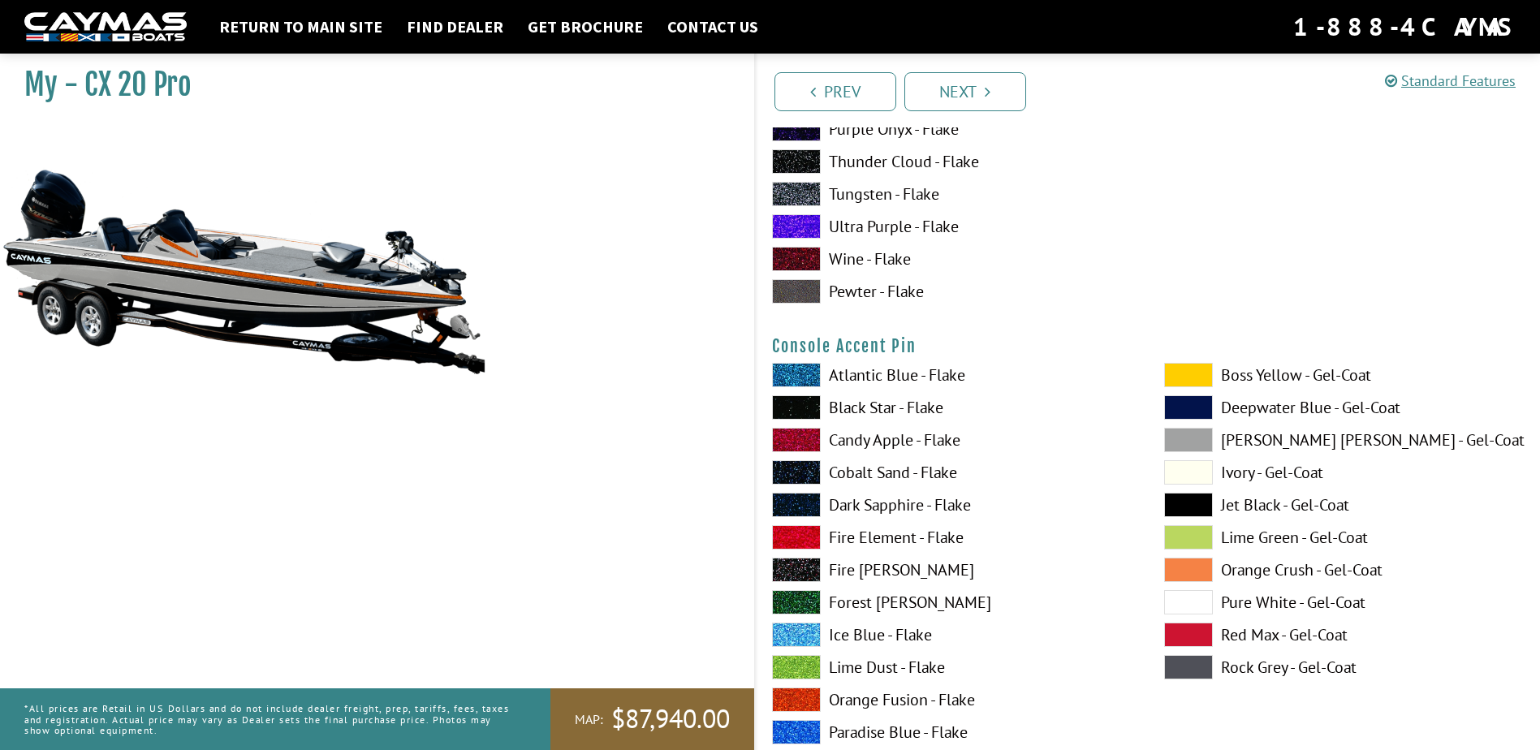
click at [889, 407] on label "Black Star - Flake" at bounding box center [952, 407] width 360 height 24
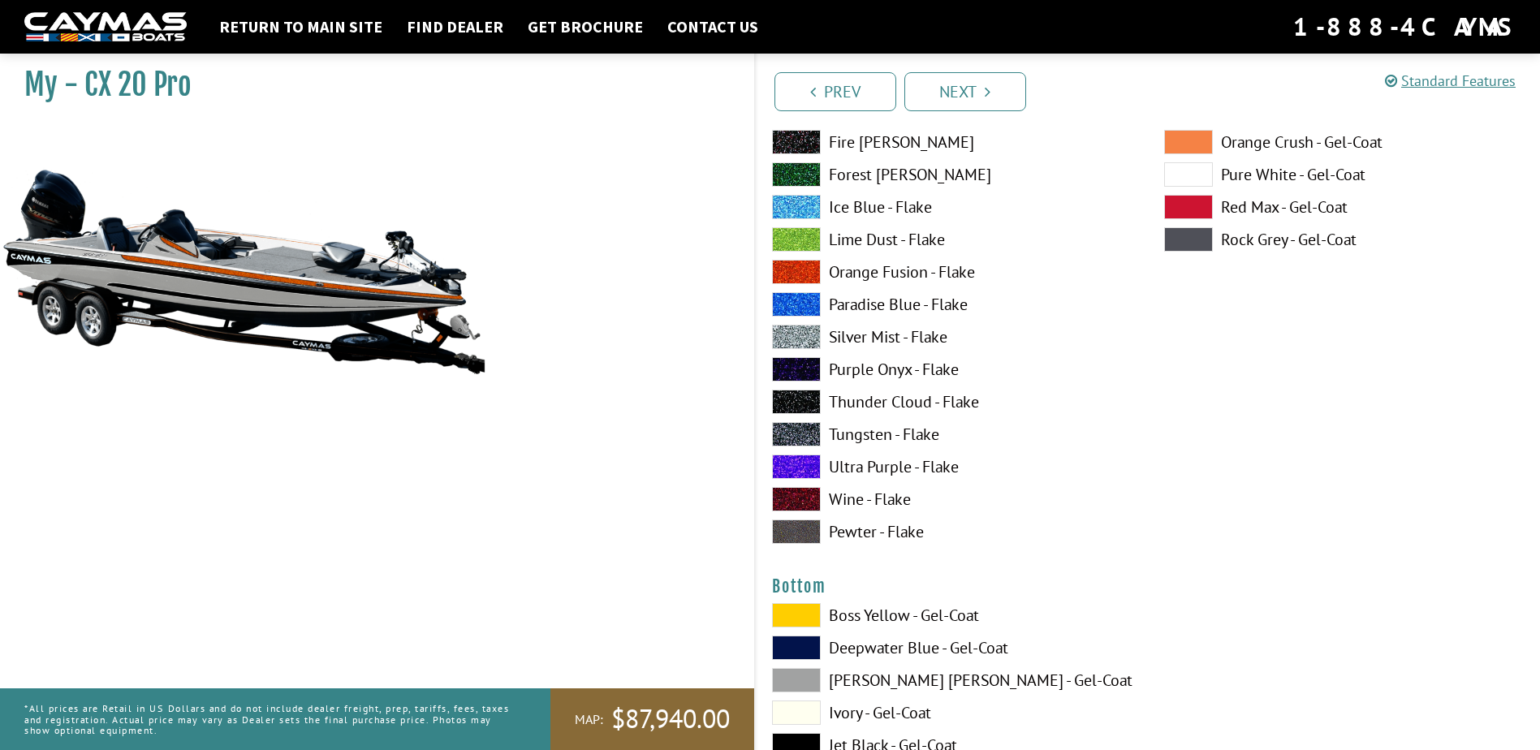
scroll to position [5924, 0]
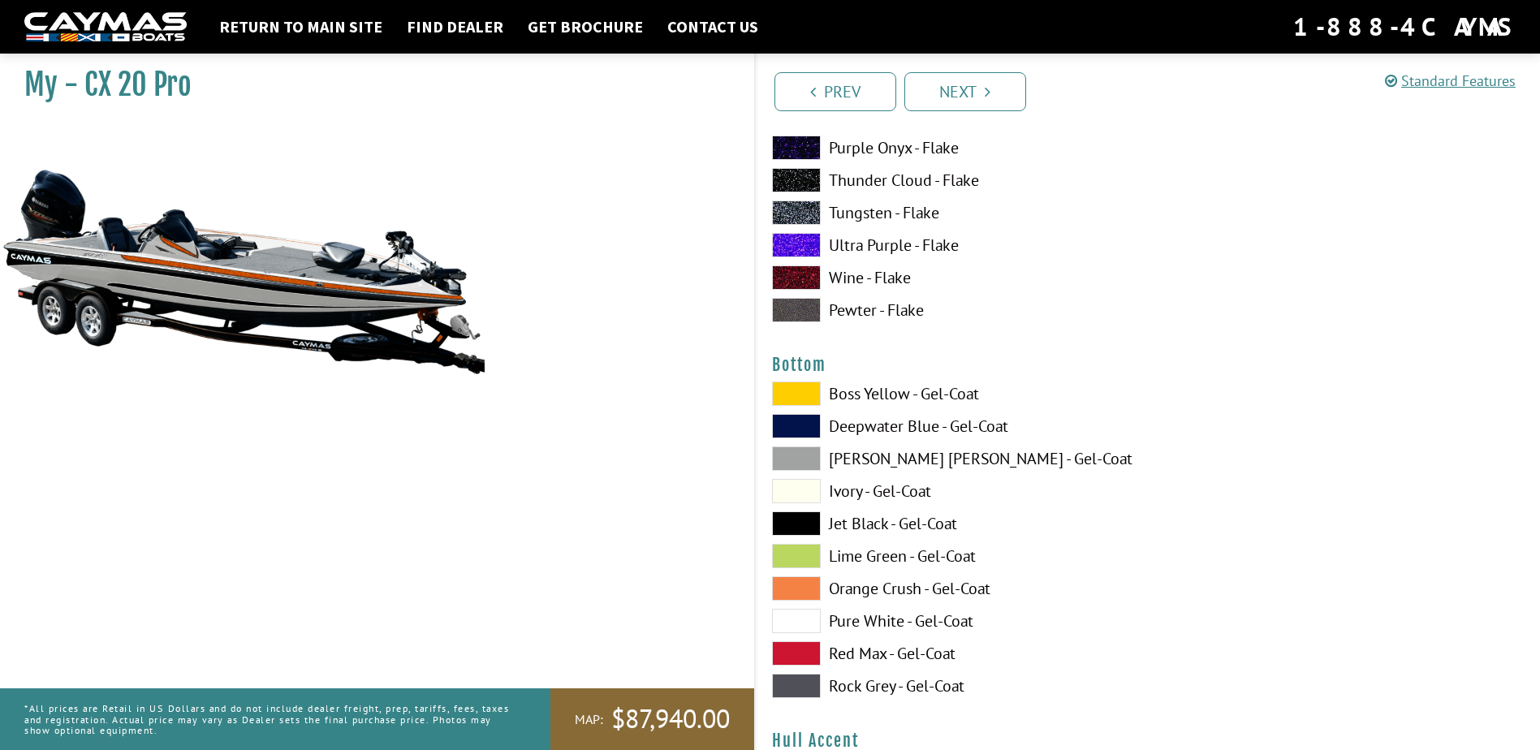
click at [869, 461] on label "[PERSON_NAME] [PERSON_NAME] - Gel-Coat" at bounding box center [952, 458] width 360 height 24
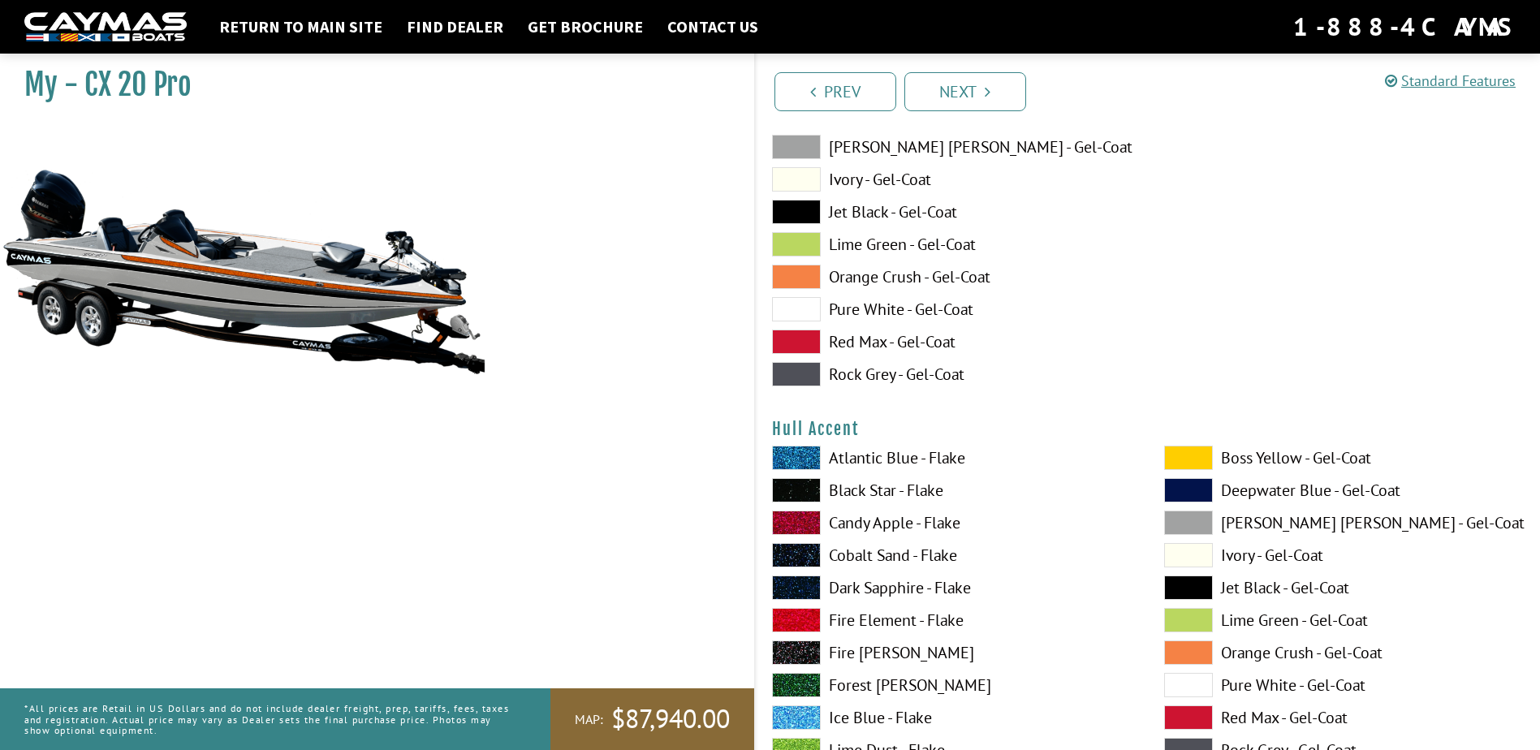
scroll to position [6492, 0]
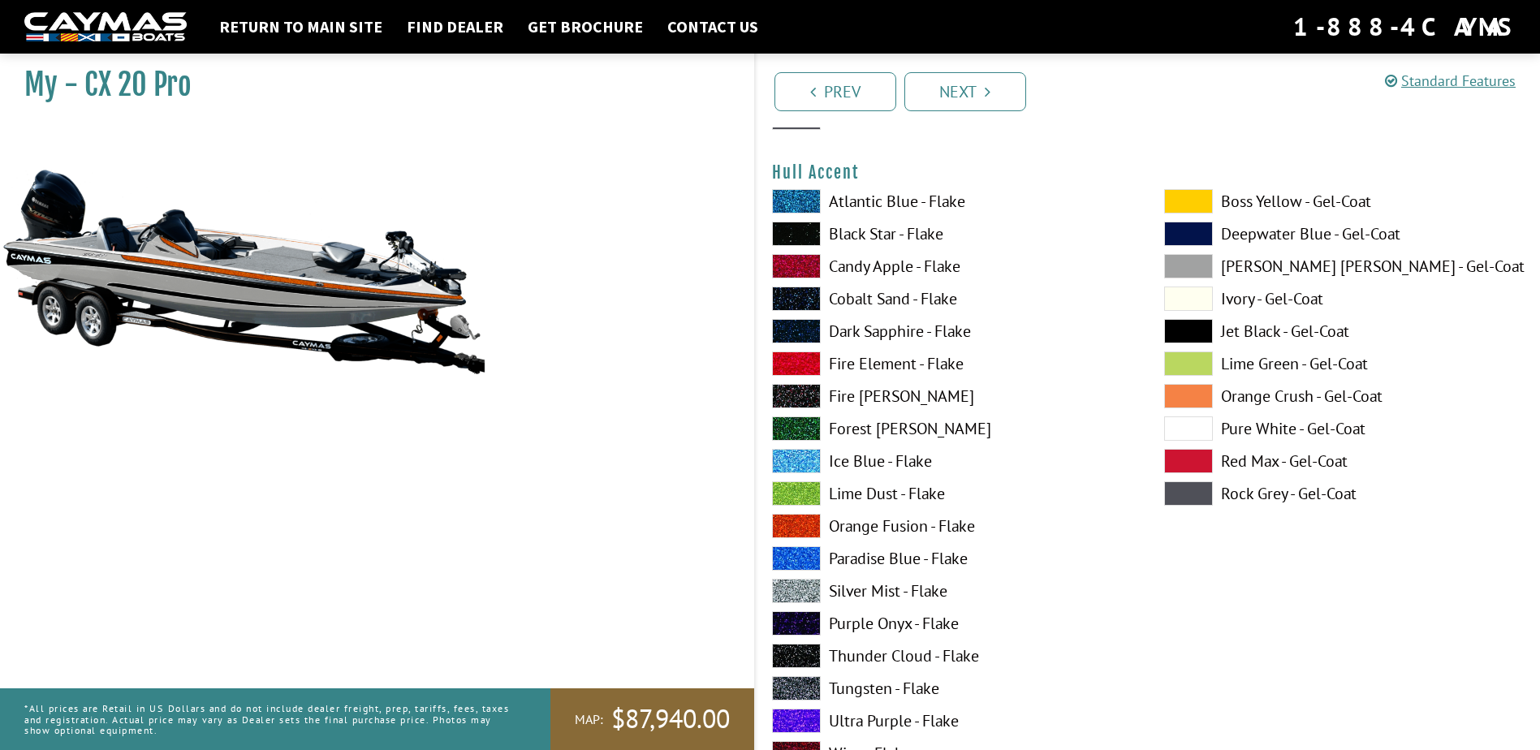
click at [886, 526] on label "Orange Fusion - Flake" at bounding box center [952, 526] width 360 height 24
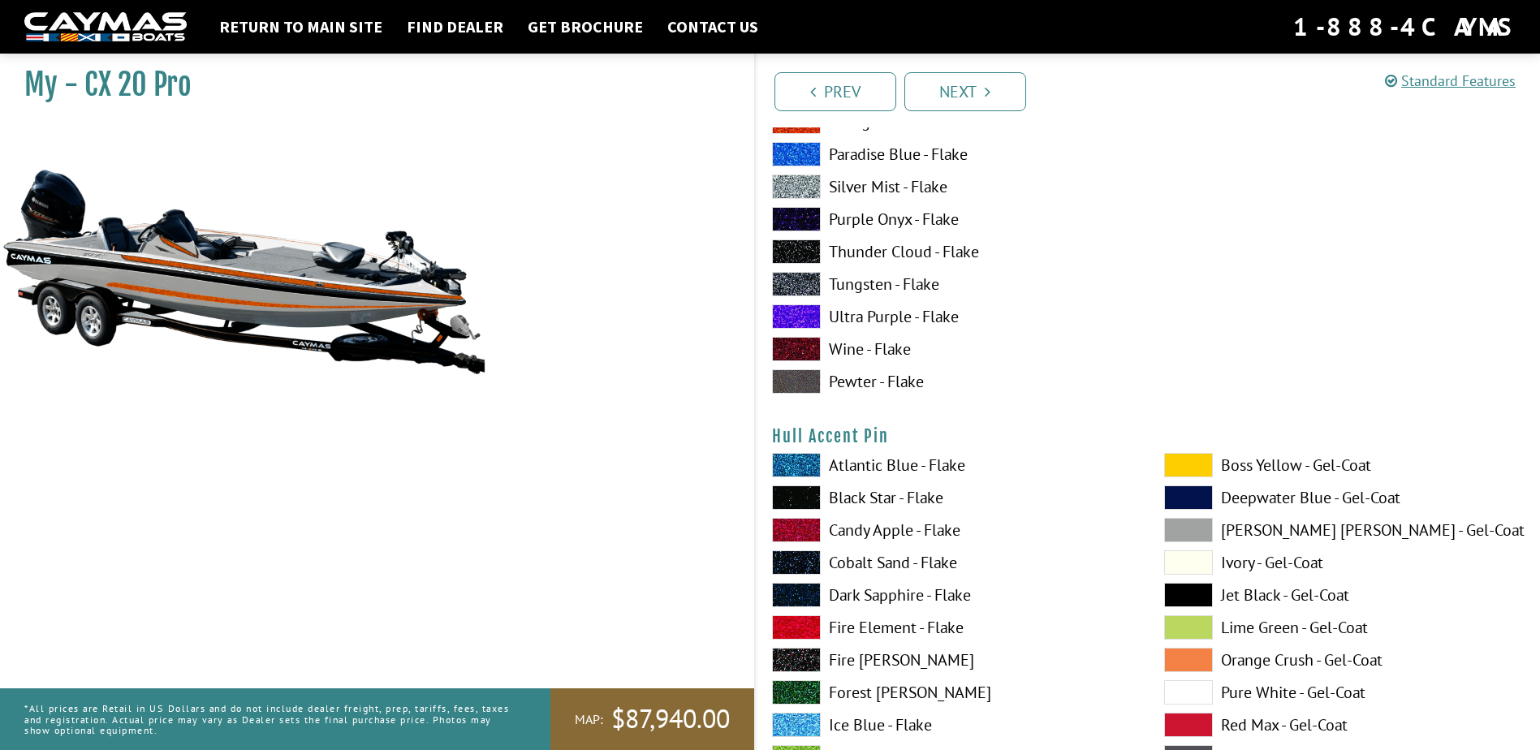
scroll to position [6898, 0]
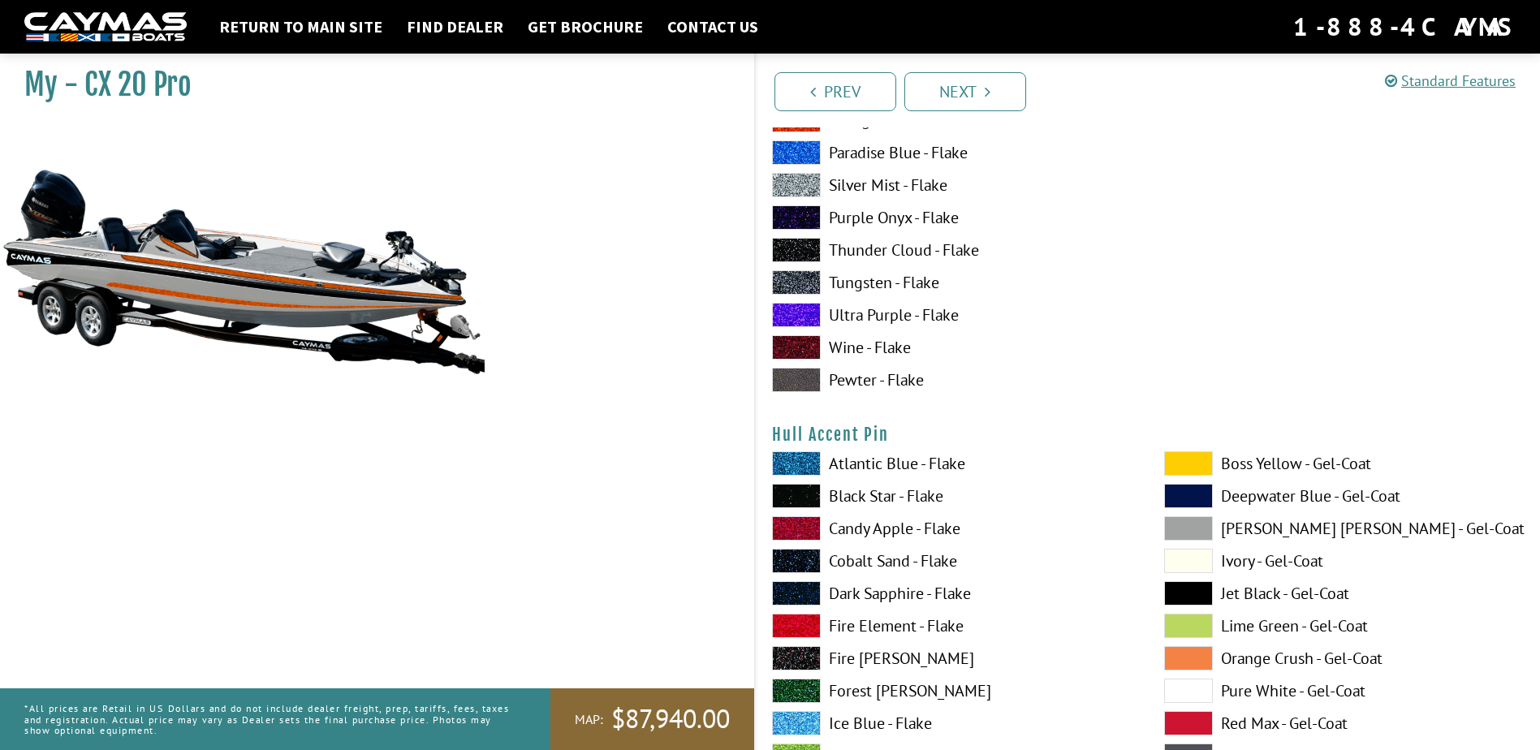
click at [899, 497] on label "Black Star - Flake" at bounding box center [952, 496] width 360 height 24
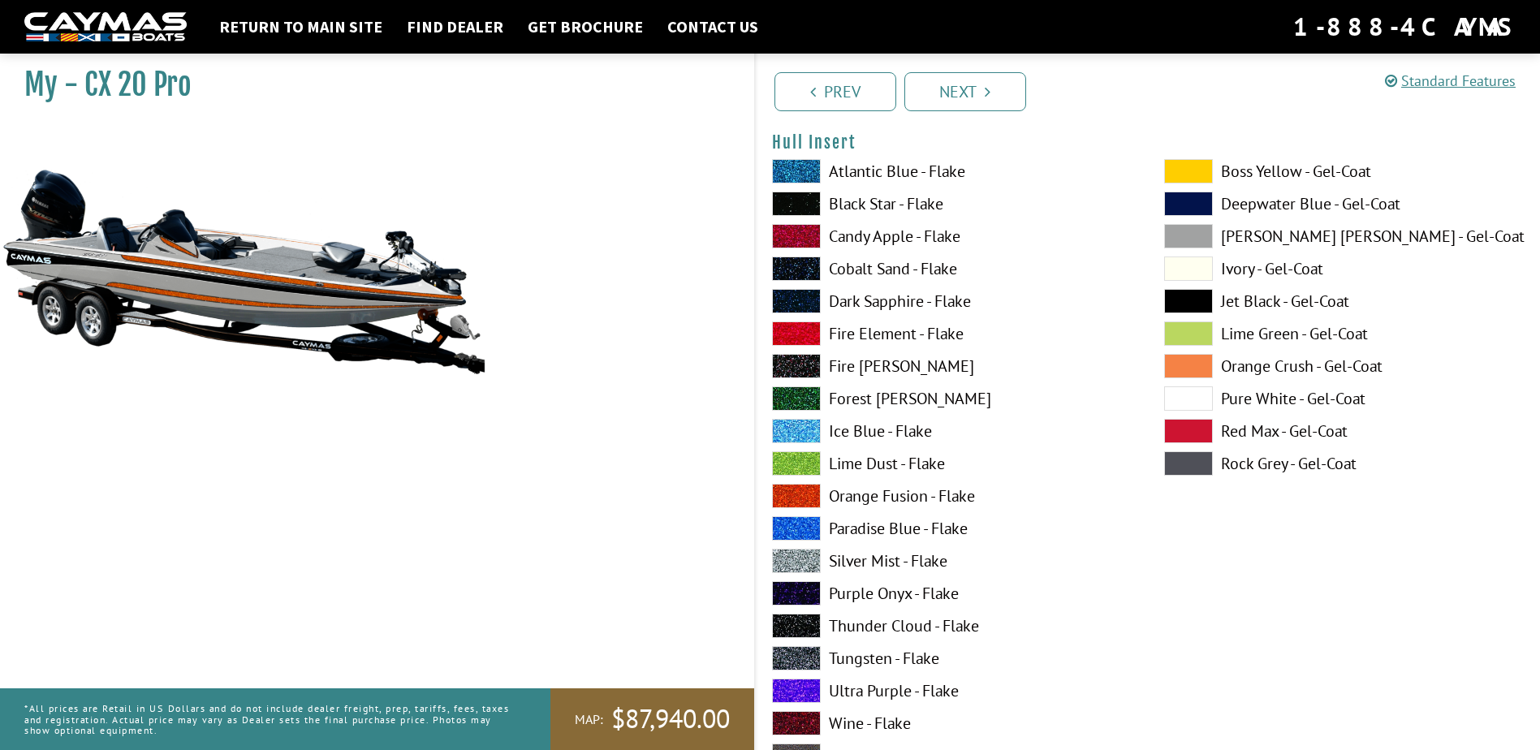
scroll to position [7872, 0]
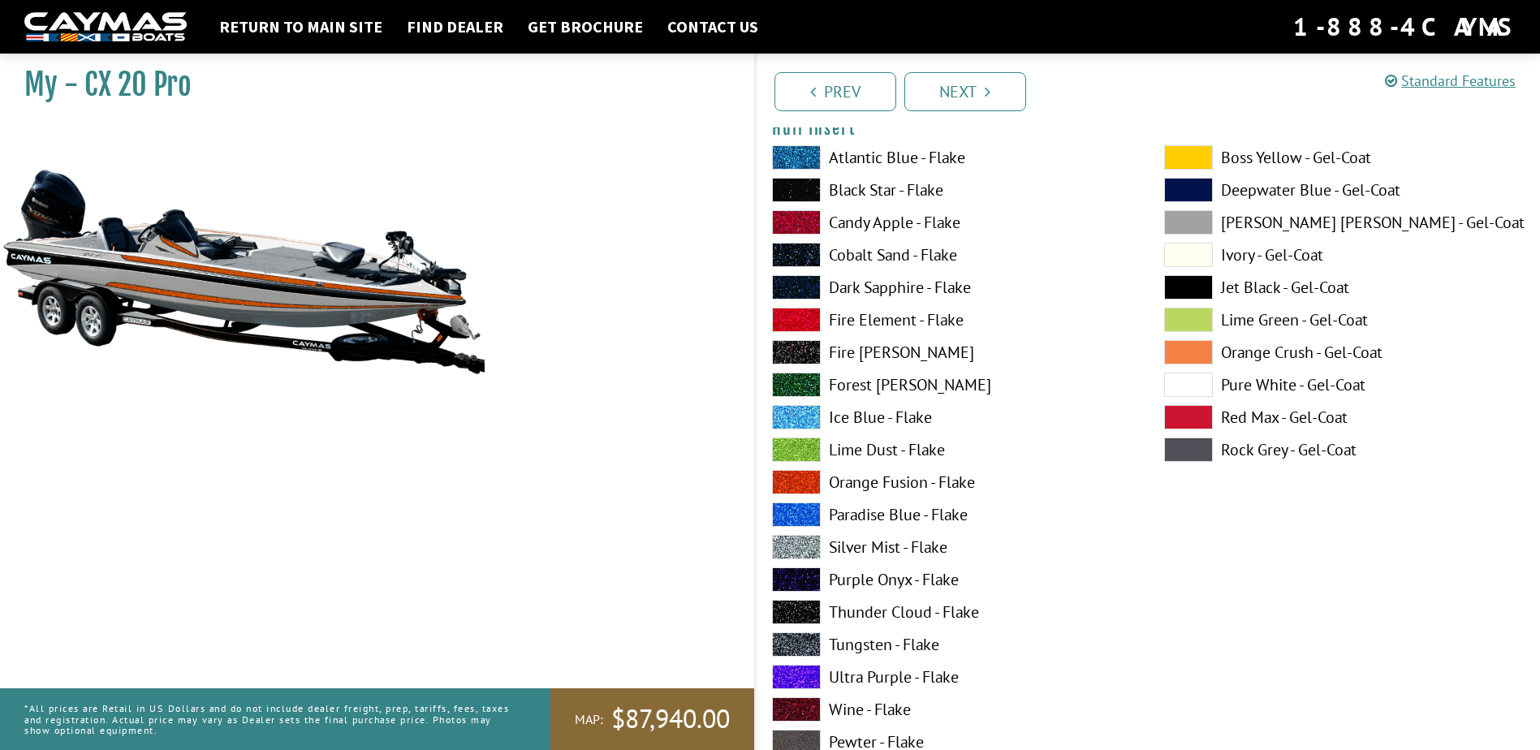
click at [885, 484] on label "Orange Fusion - Flake" at bounding box center [952, 482] width 360 height 24
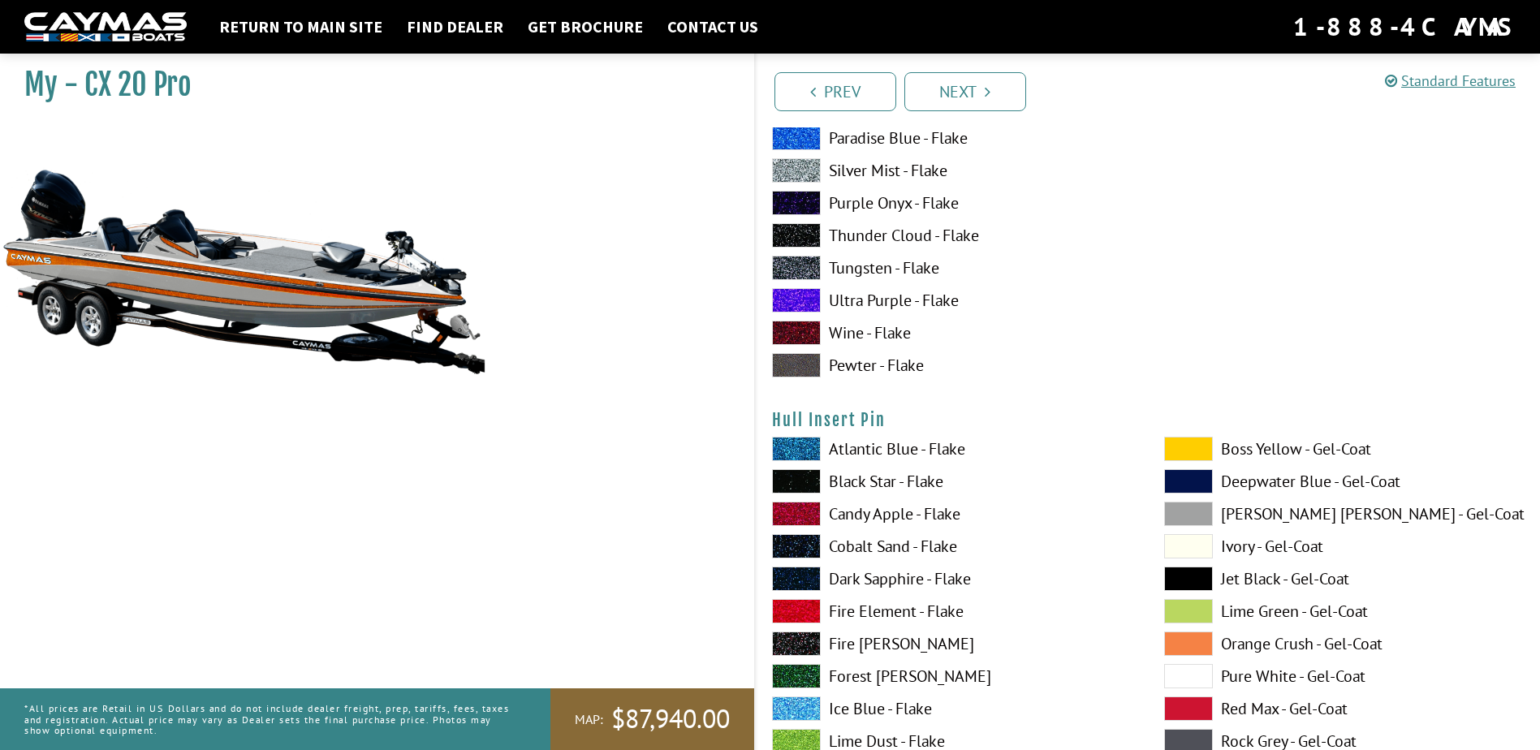
scroll to position [8278, 0]
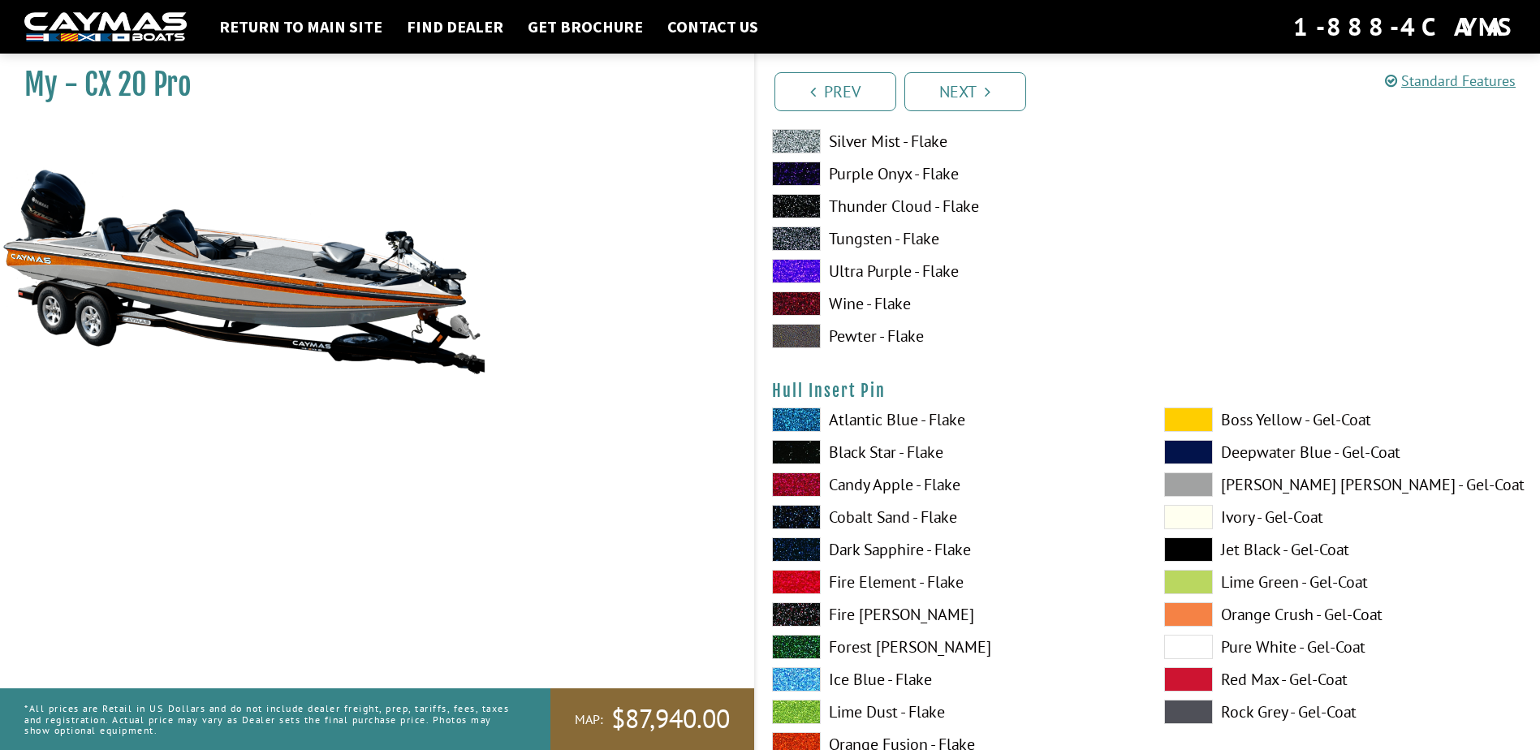
click at [892, 453] on label "Black Star - Flake" at bounding box center [952, 452] width 360 height 24
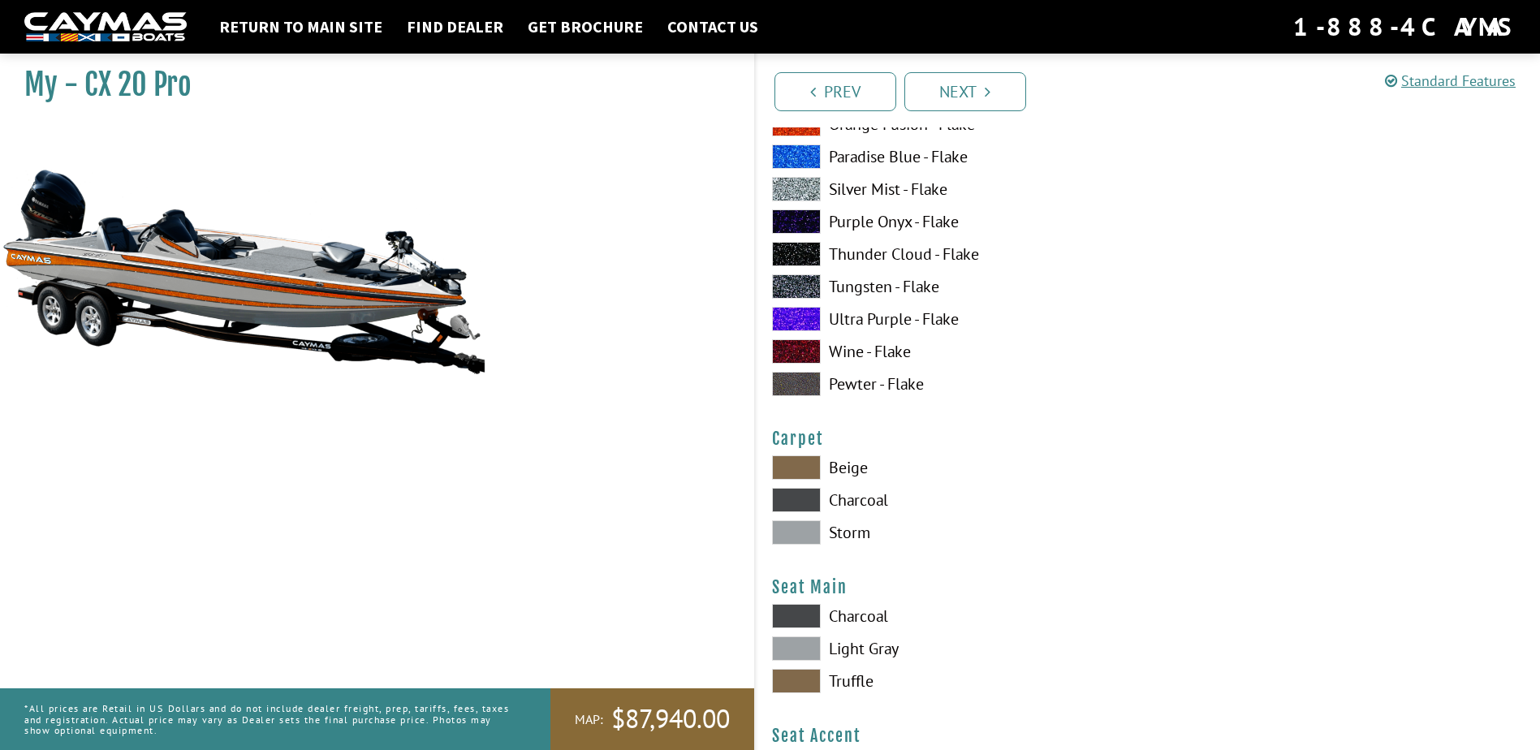
scroll to position [9008, 0]
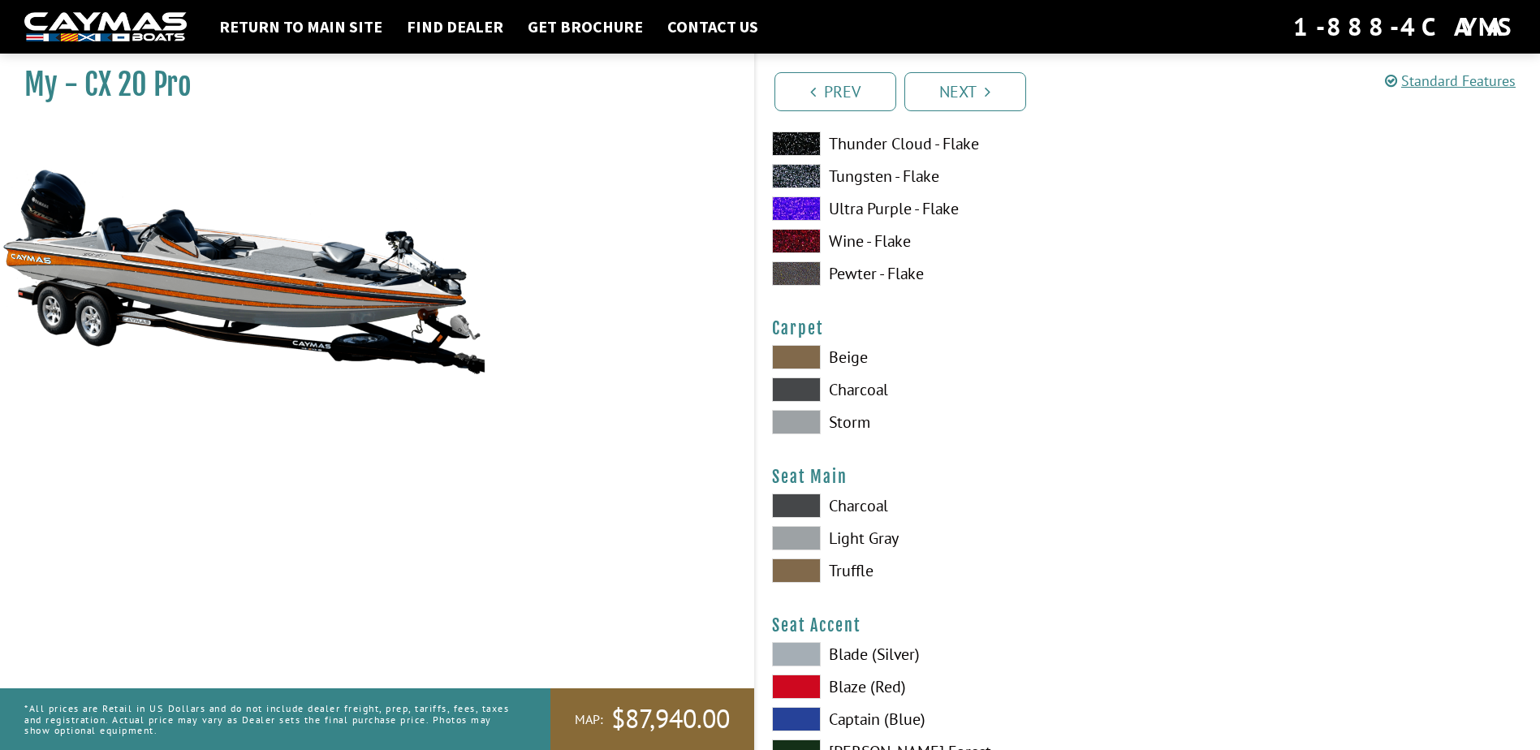
click at [808, 423] on span at bounding box center [796, 422] width 49 height 24
click at [803, 505] on span at bounding box center [796, 505] width 49 height 24
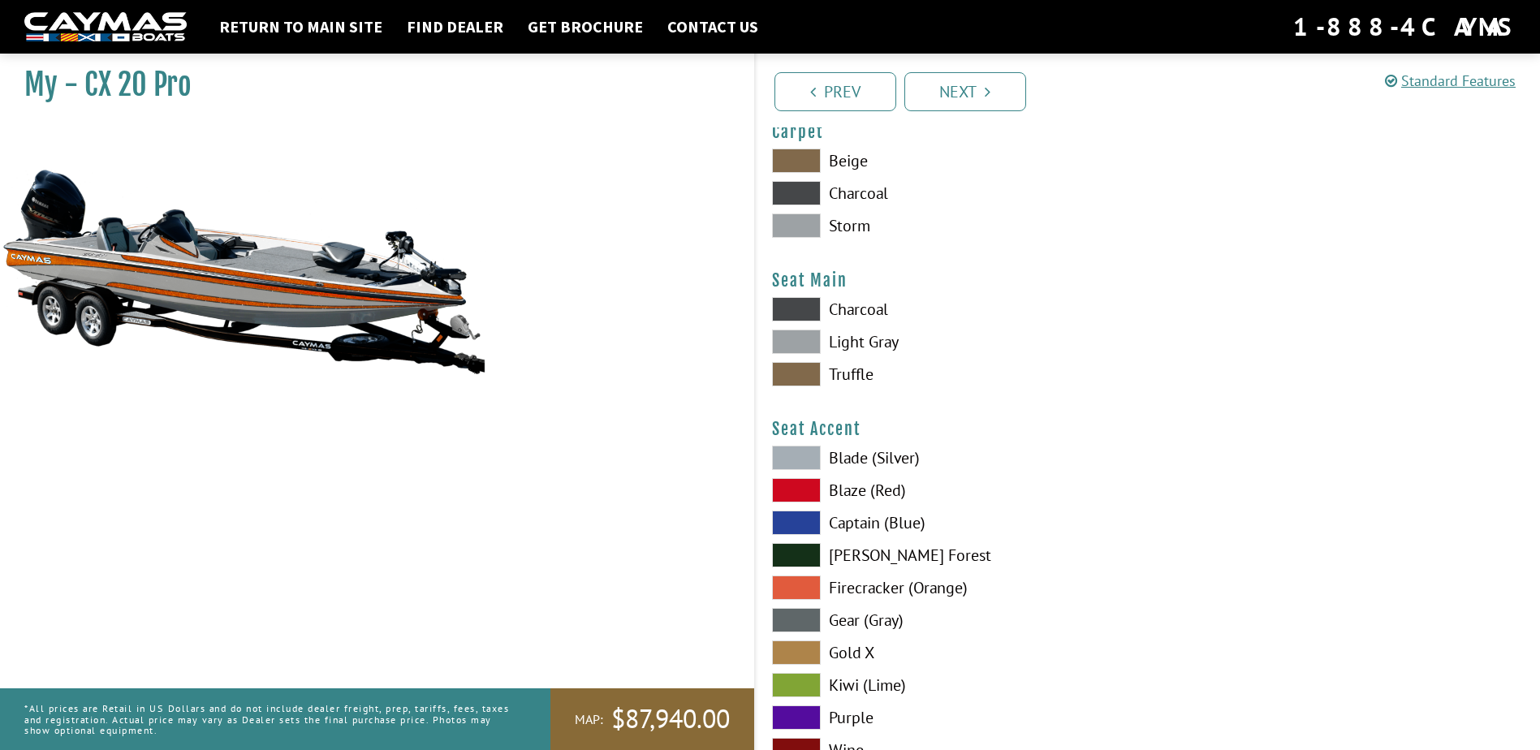
scroll to position [9252, 0]
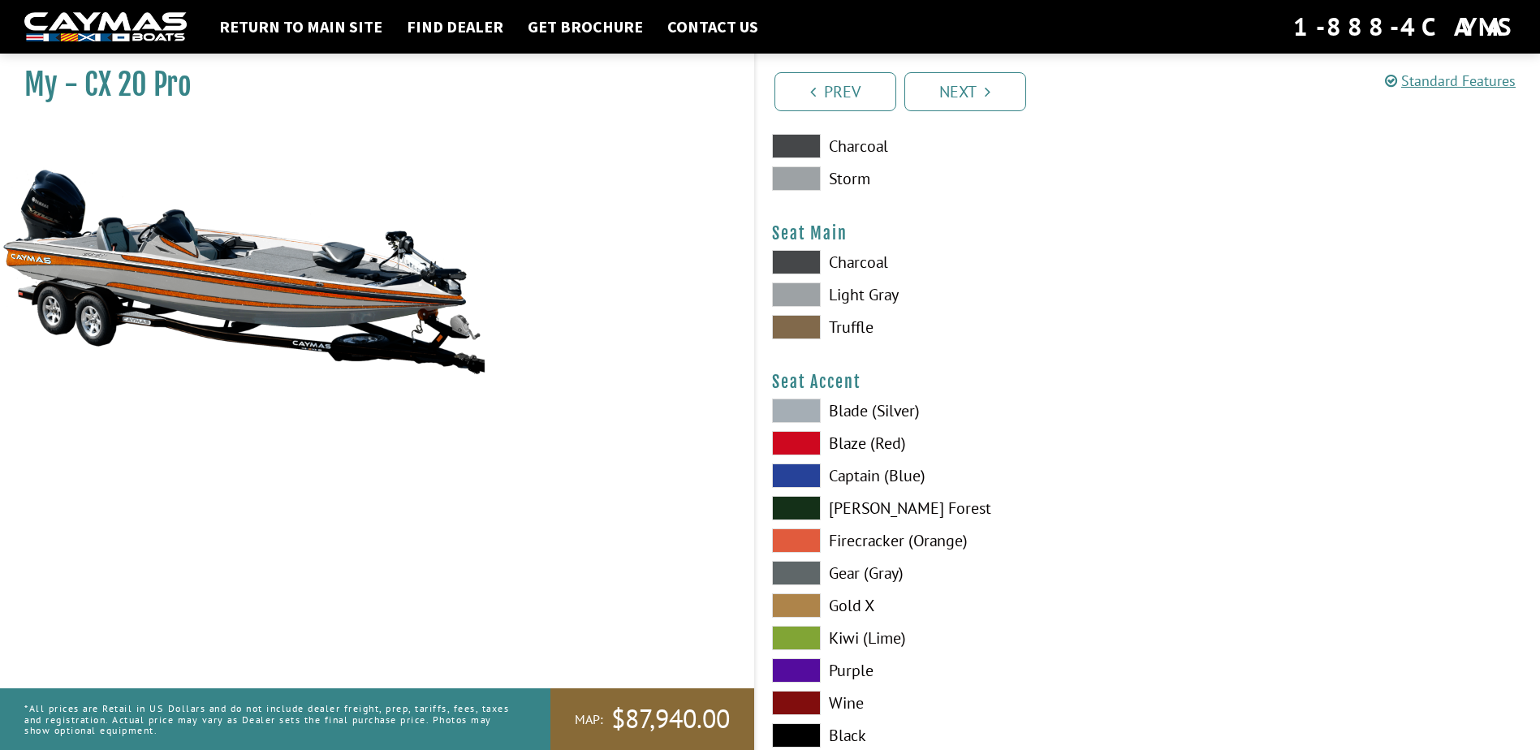
click at [811, 543] on span at bounding box center [796, 540] width 49 height 24
